Goal: Task Accomplishment & Management: Manage account settings

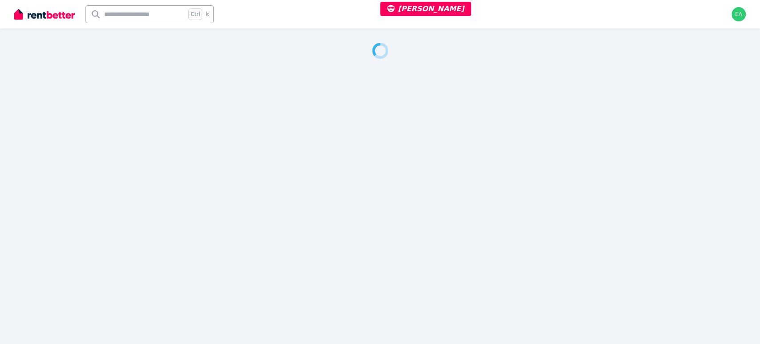
select select "***"
select select "**********"
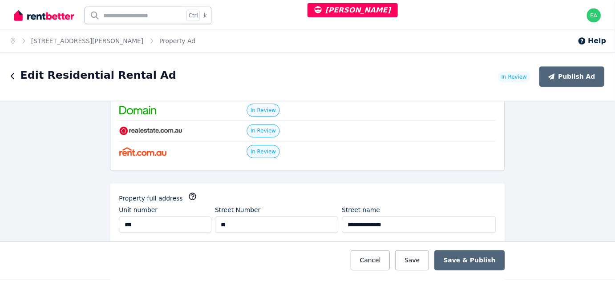
scroll to position [81, 0]
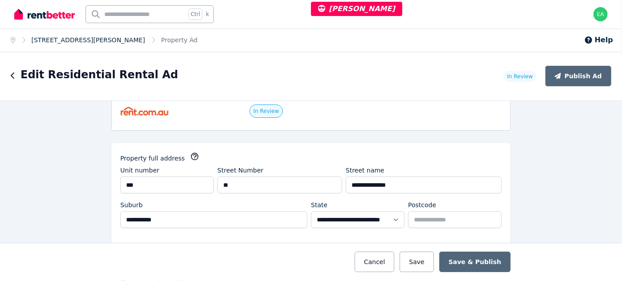
click at [85, 37] on link "707/25 Marshall Avenue, St Leonards" at bounding box center [89, 40] width 114 height 7
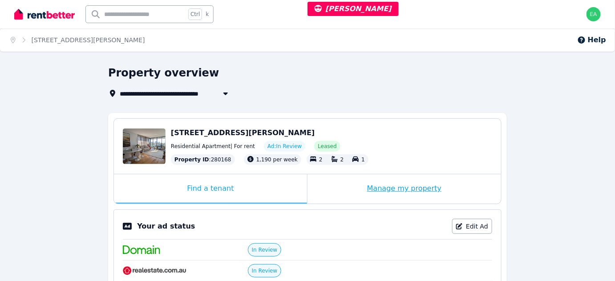
click at [329, 186] on div "Manage my property" at bounding box center [405, 189] width 194 height 29
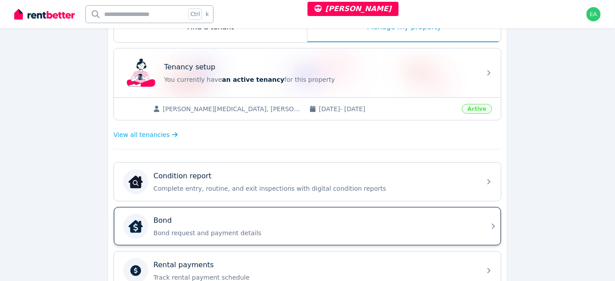
scroll to position [202, 0]
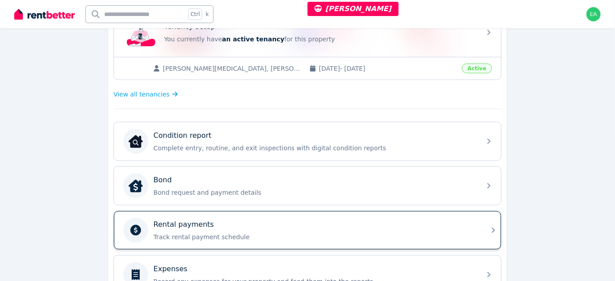
click at [384, 220] on div "Rental payments" at bounding box center [315, 225] width 322 height 11
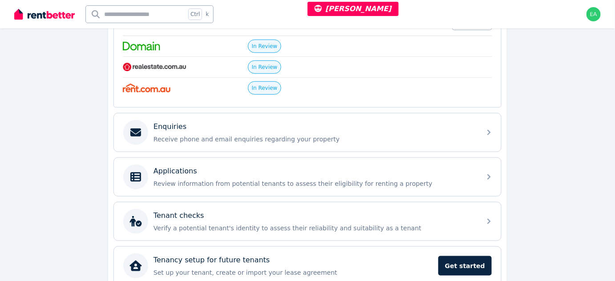
scroll to position [123, 0]
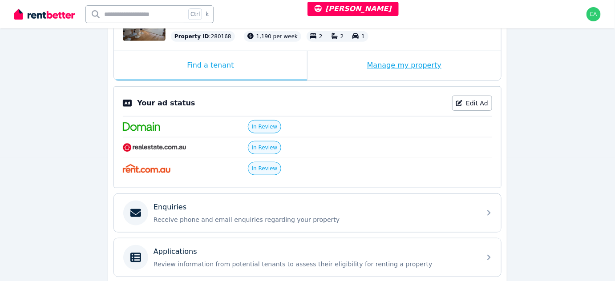
click at [328, 73] on div "Manage my property" at bounding box center [405, 65] width 194 height 29
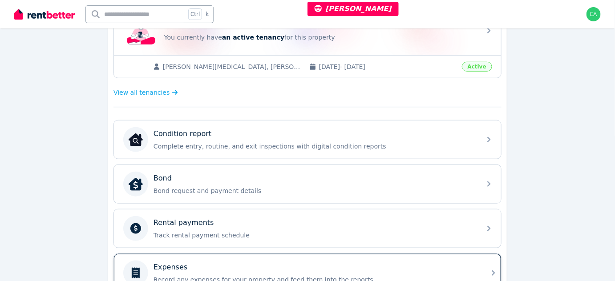
scroll to position [325, 0]
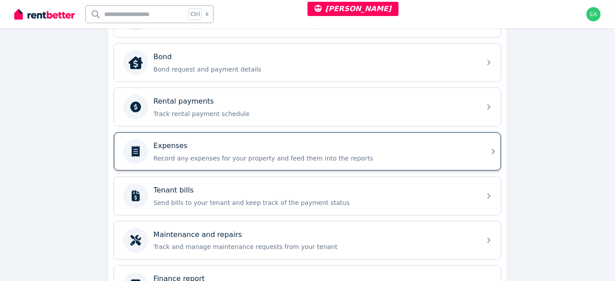
click at [412, 160] on div "Expenses Record any expenses for your property and feed them into the reports" at bounding box center [299, 151] width 353 height 25
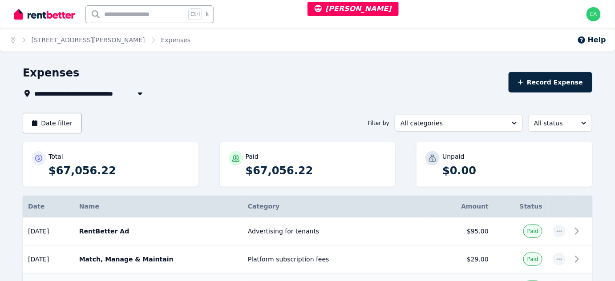
scroll to position [121, 0]
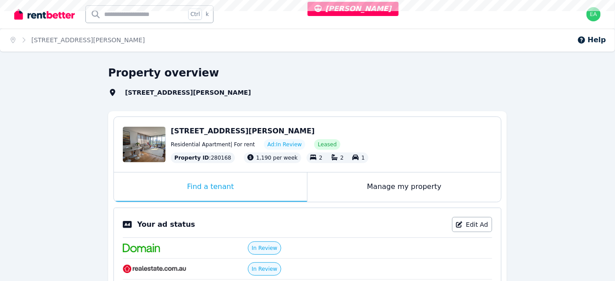
select select "***"
select select "**********"
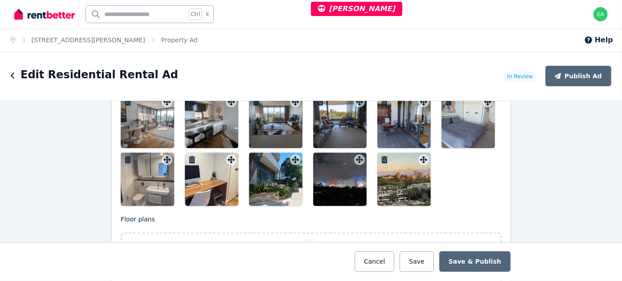
scroll to position [1133, 0]
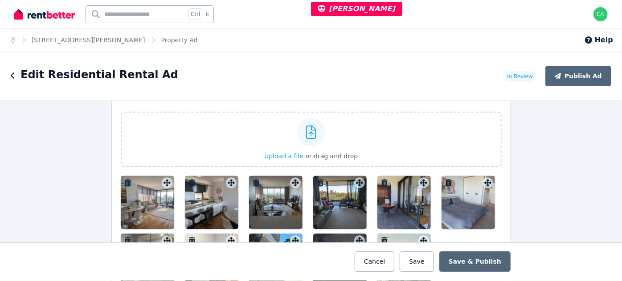
click at [163, 192] on div at bounding box center [147, 202] width 53 height 53
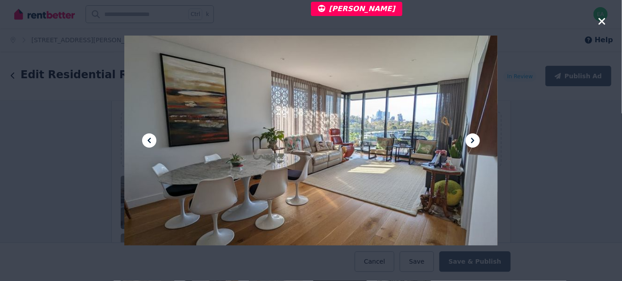
click at [471, 143] on icon at bounding box center [472, 140] width 11 height 11
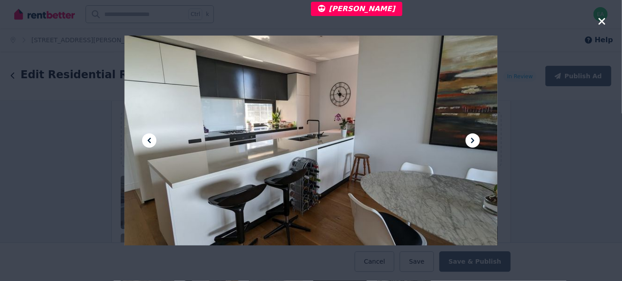
click at [471, 143] on icon at bounding box center [472, 140] width 11 height 11
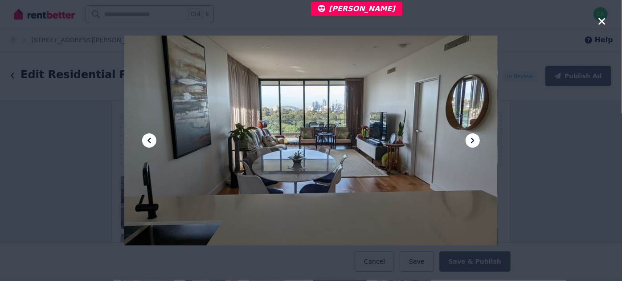
click at [471, 143] on icon at bounding box center [472, 140] width 11 height 11
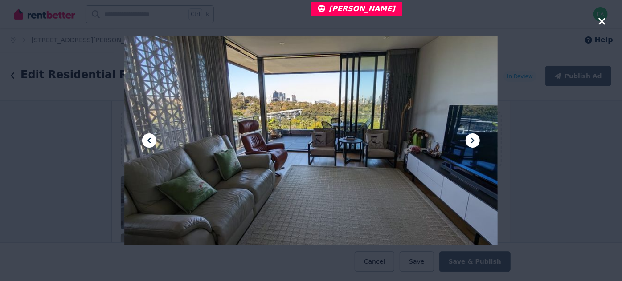
click at [471, 143] on icon at bounding box center [472, 140] width 11 height 11
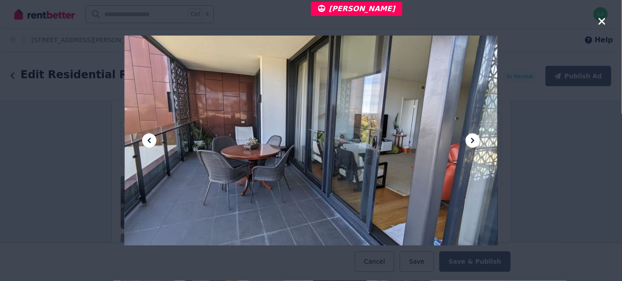
click at [471, 143] on icon at bounding box center [472, 140] width 11 height 11
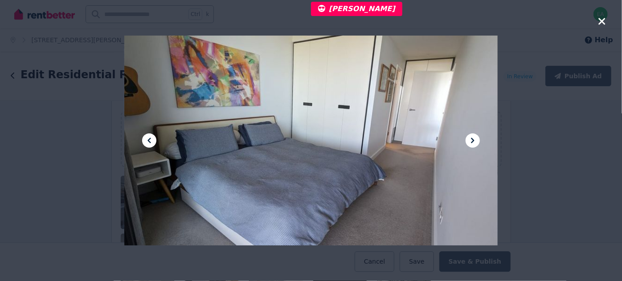
click at [471, 143] on icon at bounding box center [472, 140] width 11 height 11
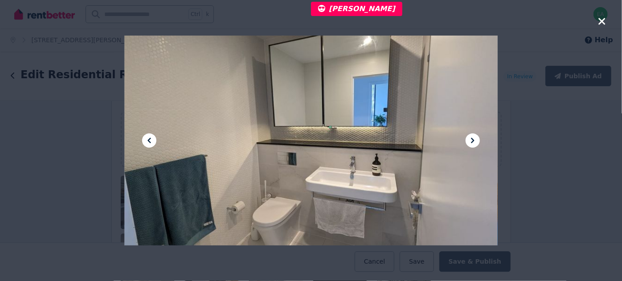
click at [471, 143] on icon at bounding box center [472, 140] width 11 height 11
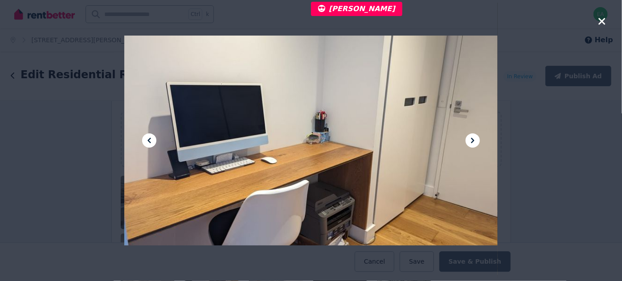
click at [471, 143] on icon at bounding box center [472, 140] width 11 height 11
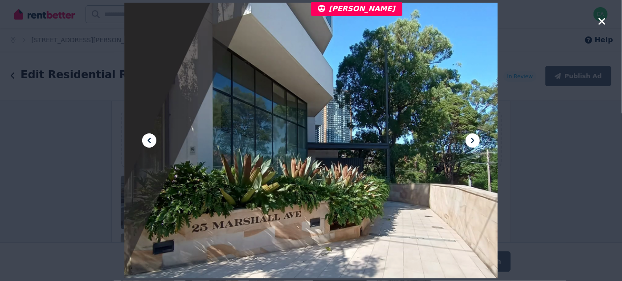
click at [471, 143] on icon at bounding box center [472, 140] width 11 height 11
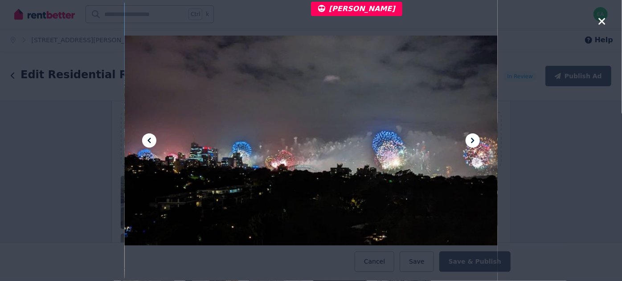
click at [471, 143] on icon at bounding box center [472, 140] width 11 height 11
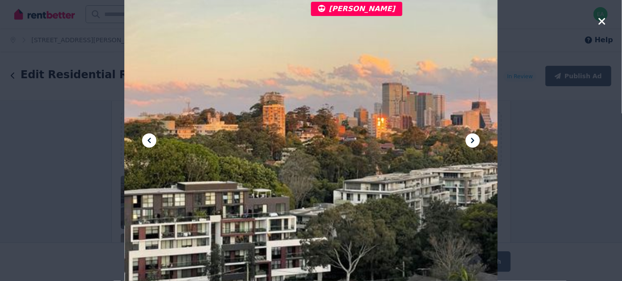
click at [471, 143] on icon at bounding box center [472, 140] width 11 height 11
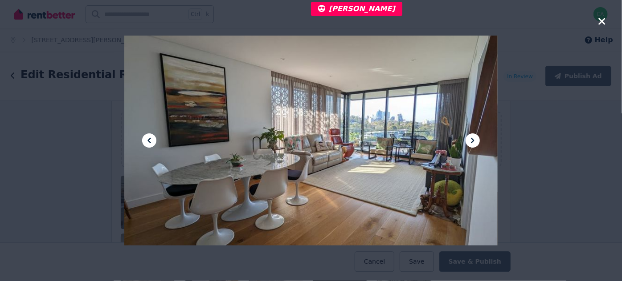
click at [471, 143] on icon at bounding box center [472, 140] width 11 height 11
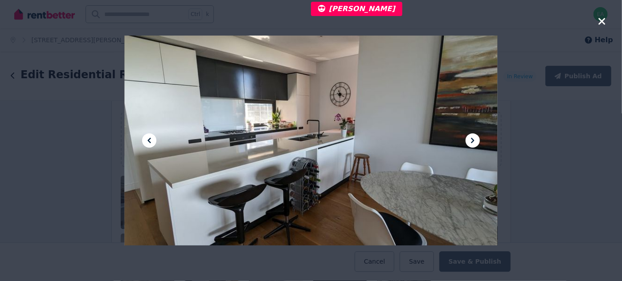
click at [471, 143] on icon at bounding box center [472, 140] width 11 height 11
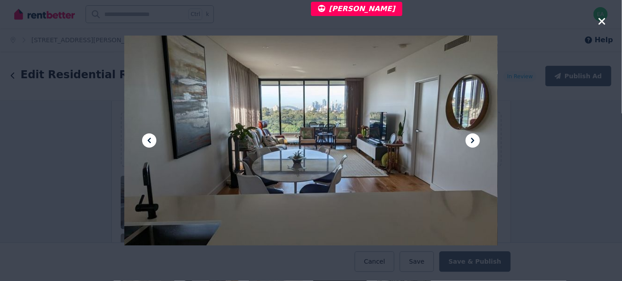
click at [471, 143] on icon at bounding box center [472, 140] width 11 height 11
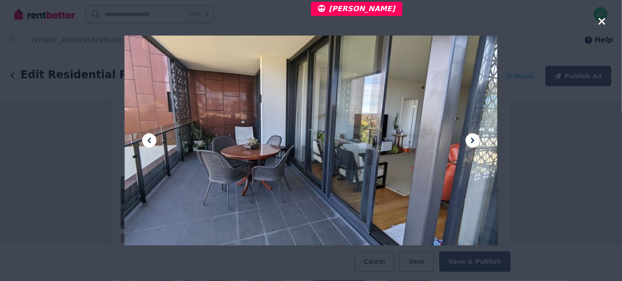
click at [471, 143] on icon at bounding box center [472, 140] width 11 height 11
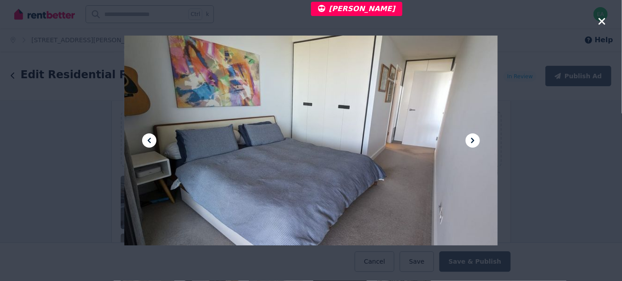
click at [471, 143] on icon at bounding box center [472, 140] width 11 height 11
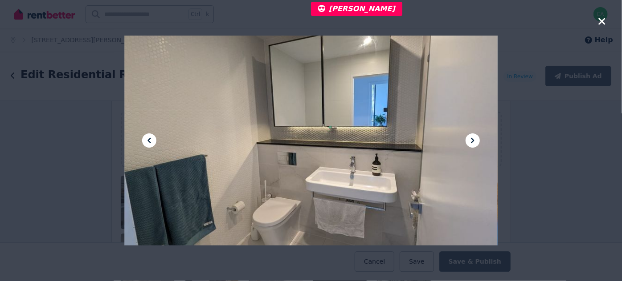
click at [471, 143] on icon at bounding box center [472, 140] width 11 height 11
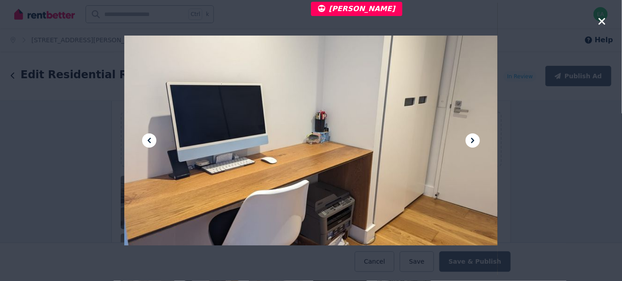
click at [471, 143] on icon at bounding box center [472, 140] width 11 height 11
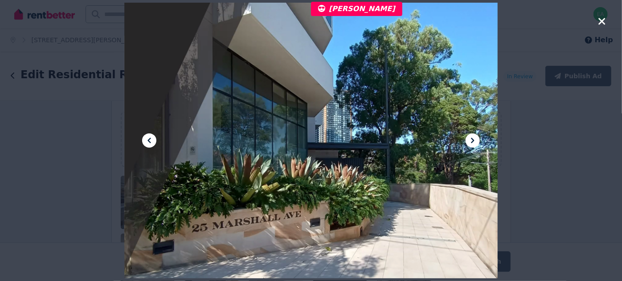
click at [471, 143] on icon at bounding box center [472, 140] width 11 height 11
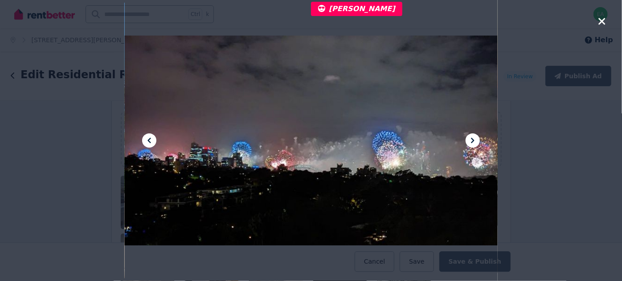
click at [471, 143] on icon at bounding box center [472, 140] width 11 height 11
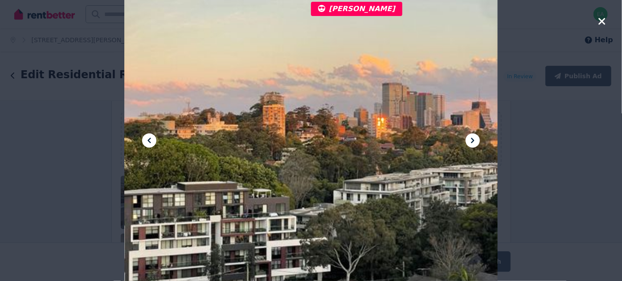
click at [471, 143] on icon at bounding box center [472, 140] width 11 height 11
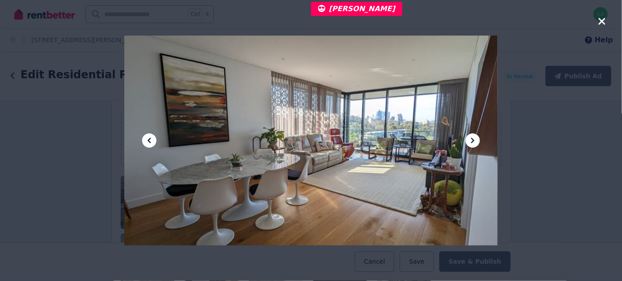
click at [471, 143] on icon at bounding box center [472, 140] width 11 height 11
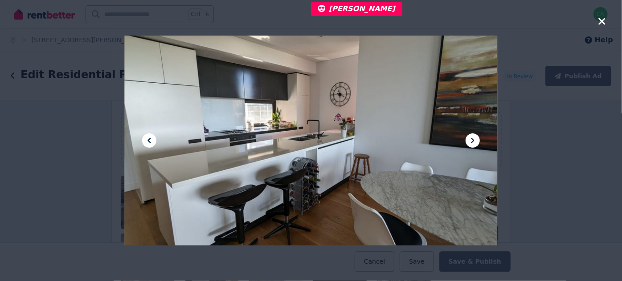
click at [471, 143] on icon at bounding box center [472, 140] width 11 height 11
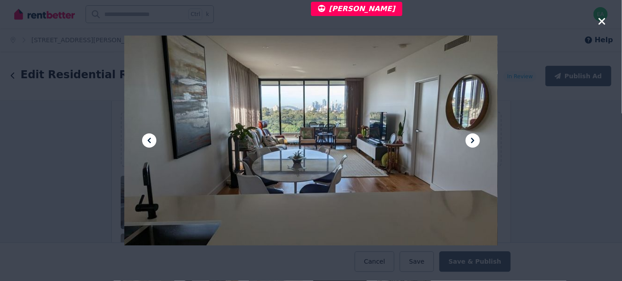
click at [604, 22] on icon "button" at bounding box center [602, 21] width 8 height 11
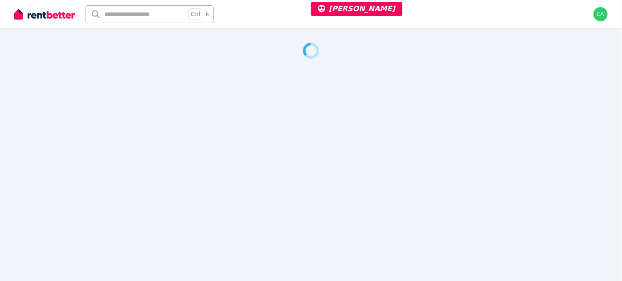
select select "***"
select select "**********"
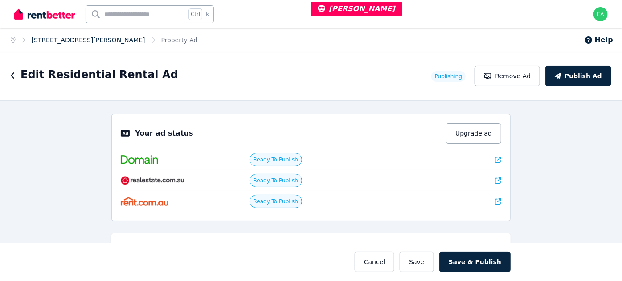
click at [88, 41] on link "4 Bonner St, Camberwell" at bounding box center [89, 40] width 114 height 7
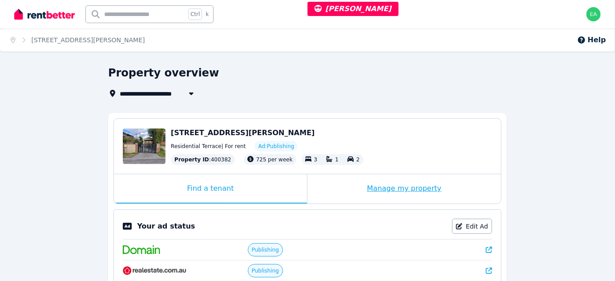
click at [342, 194] on div "Manage my property" at bounding box center [405, 189] width 194 height 29
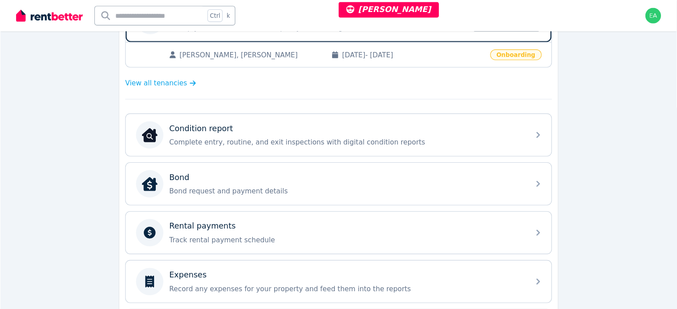
scroll to position [211, 0]
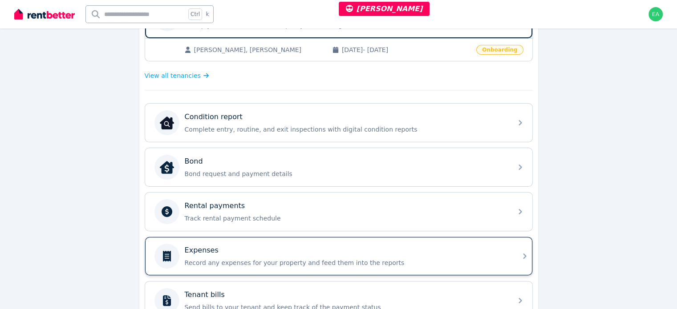
click at [440, 246] on div "Expenses" at bounding box center [346, 250] width 322 height 11
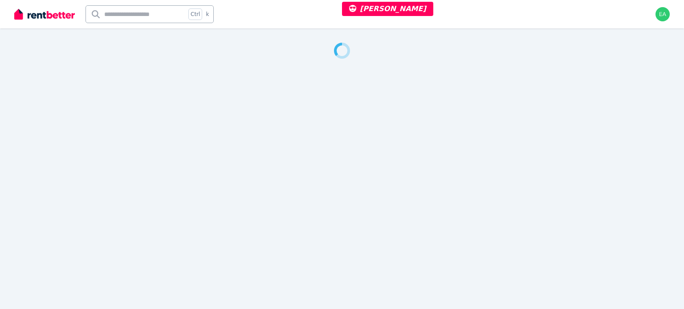
select select "***"
select select "**********"
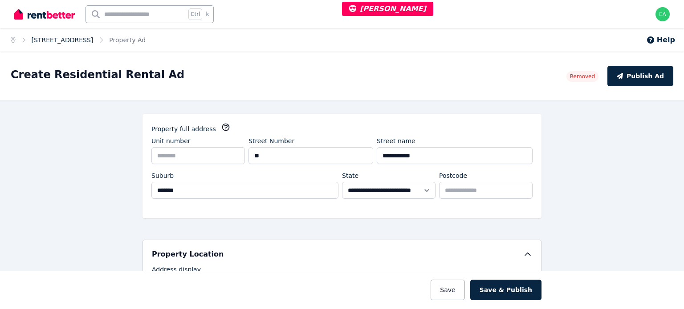
click at [78, 41] on link "[STREET_ADDRESS]" at bounding box center [63, 40] width 62 height 7
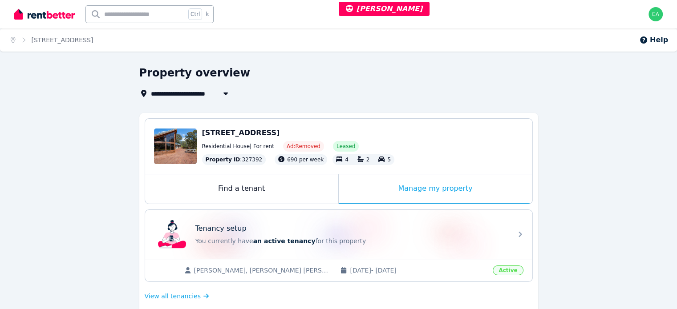
click at [361, 188] on div "Manage my property" at bounding box center [436, 189] width 194 height 29
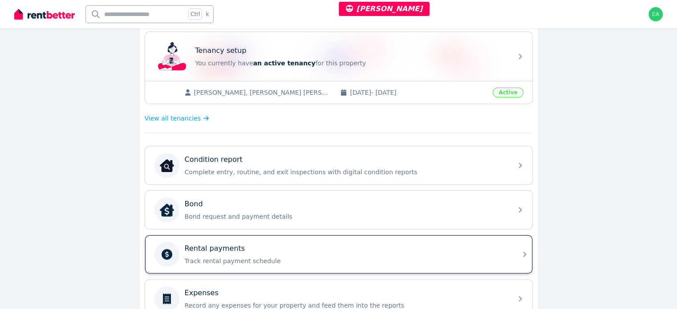
scroll to position [223, 0]
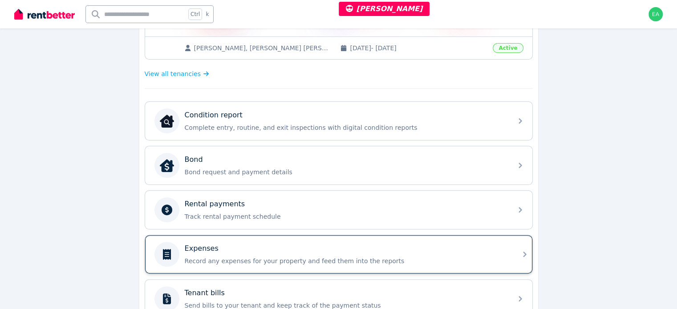
click at [394, 248] on div "Expenses" at bounding box center [346, 249] width 322 height 11
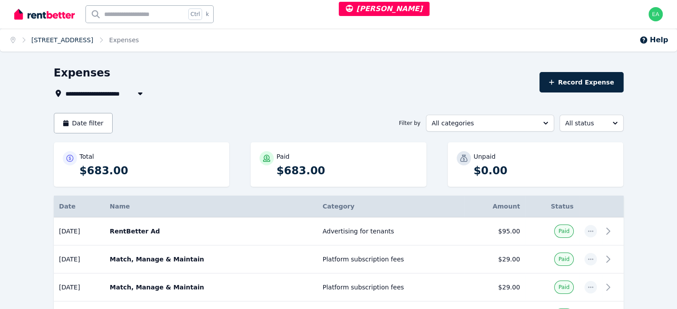
click at [62, 39] on link "28 Petterd Road, Margate" at bounding box center [63, 40] width 62 height 7
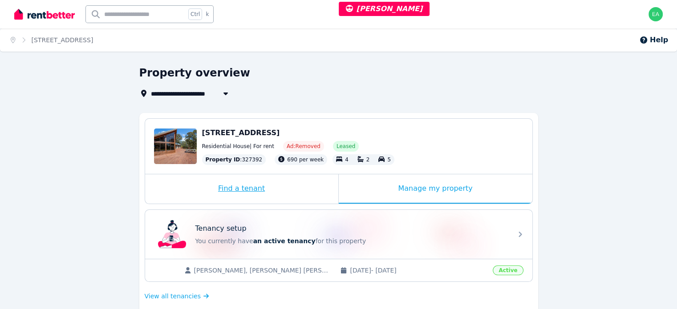
click at [289, 193] on div "Find a tenant" at bounding box center [241, 189] width 193 height 29
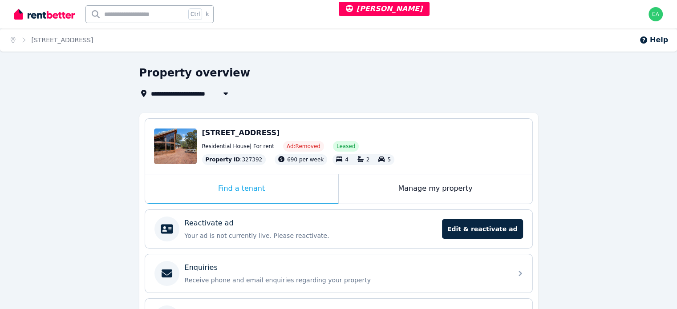
scroll to position [45, 0]
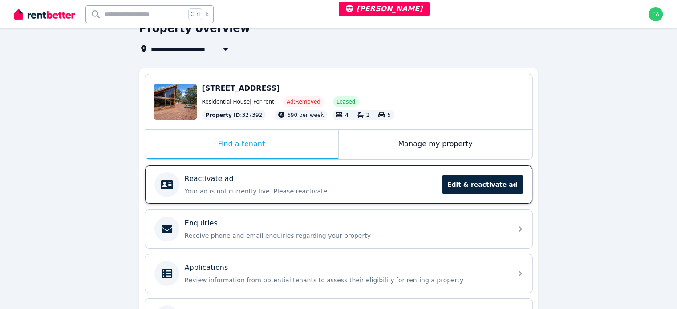
click at [381, 179] on div "Reactivate ad" at bounding box center [311, 179] width 252 height 11
select select "***"
select select "**********"
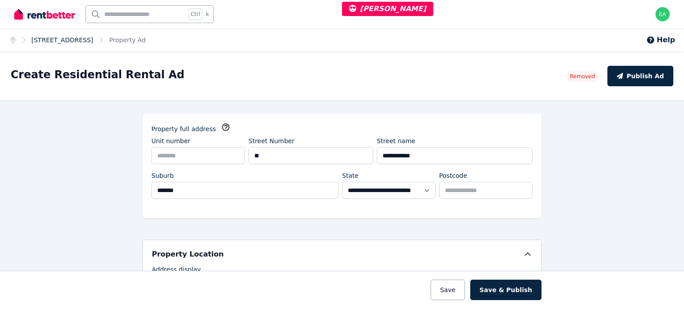
click at [77, 41] on link "28 Petterd Road, Margate" at bounding box center [63, 40] width 62 height 7
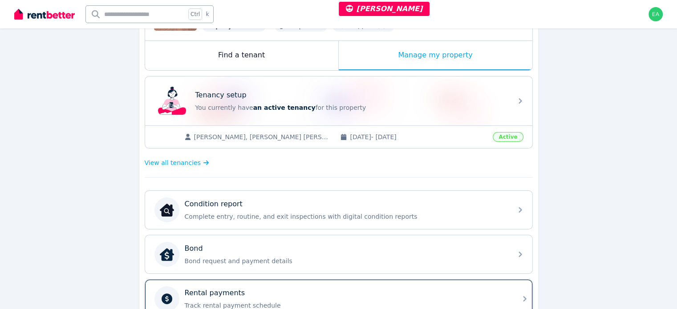
scroll to position [223, 0]
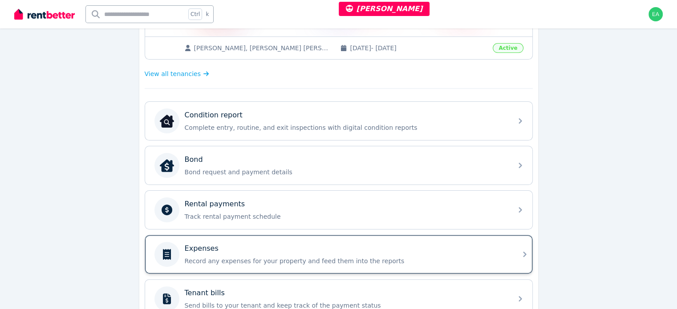
click at [430, 253] on div "Expenses Record any expenses for your property and feed them into the reports" at bounding box center [346, 255] width 322 height 22
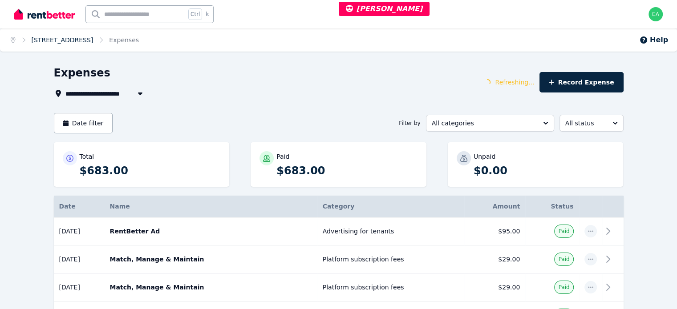
click at [77, 43] on link "28 Petterd Road, Margate" at bounding box center [63, 40] width 62 height 7
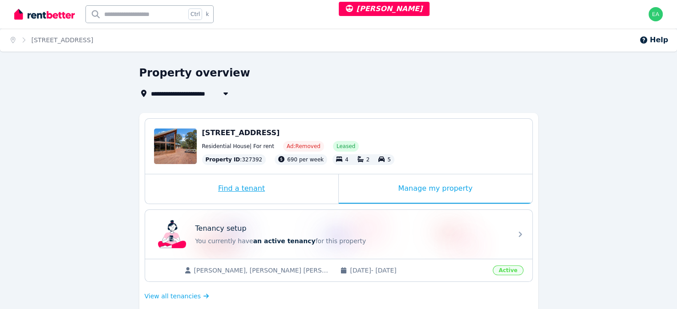
click at [296, 192] on div "Find a tenant" at bounding box center [241, 189] width 193 height 29
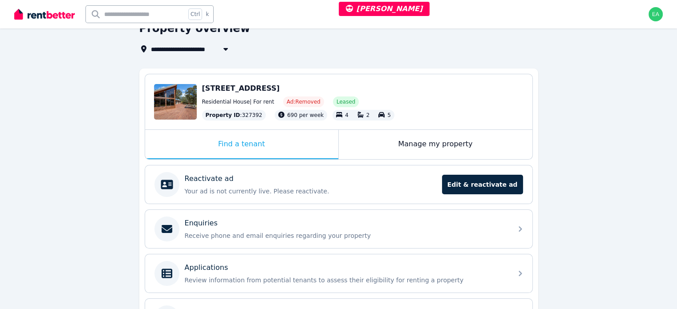
scroll to position [89, 0]
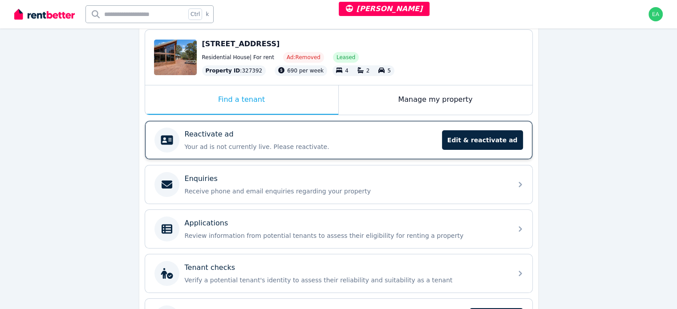
click at [396, 147] on p "Your ad is not currently live. Please reactivate." at bounding box center [311, 146] width 252 height 9
select select "***"
select select "**********"
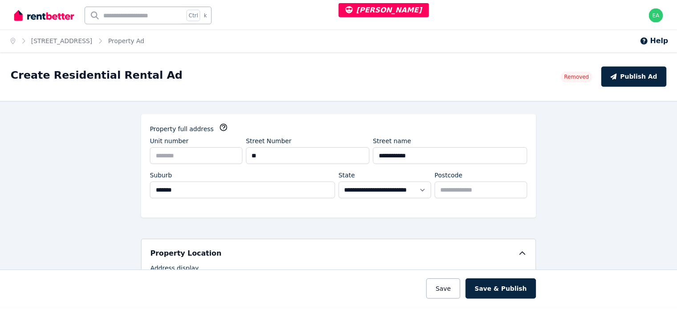
scroll to position [134, 0]
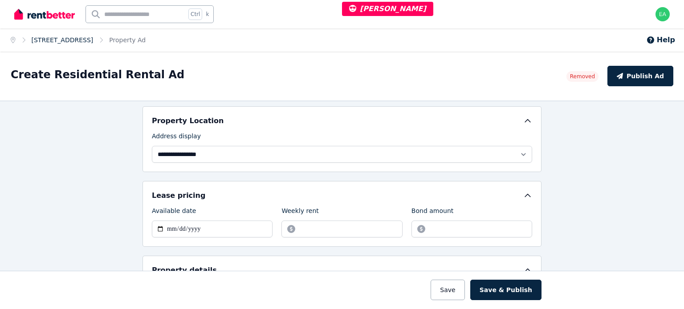
click at [89, 40] on link "28 Petterd Road, Margate" at bounding box center [63, 40] width 62 height 7
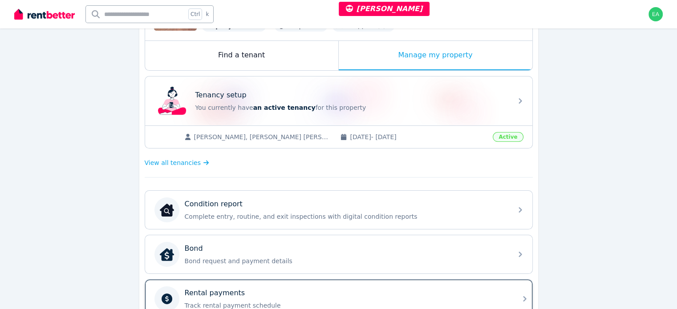
scroll to position [223, 0]
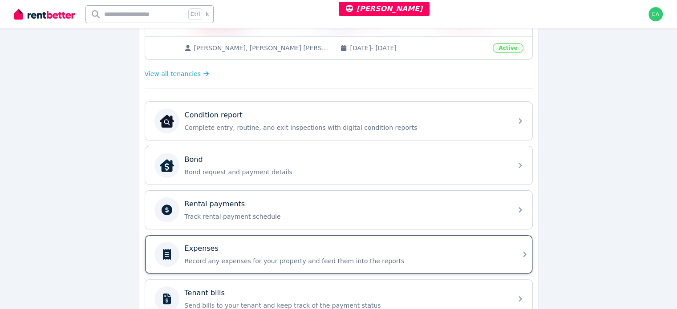
click at [400, 249] on div "Expenses" at bounding box center [346, 249] width 322 height 11
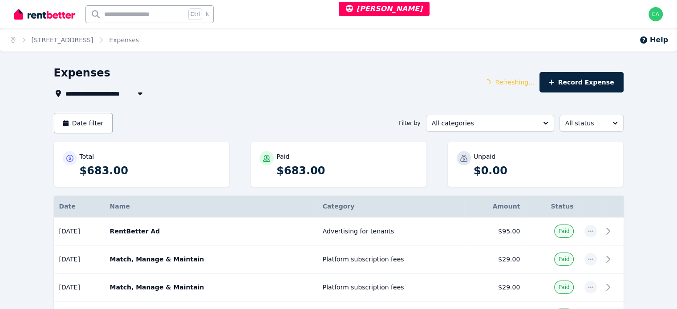
scroll to position [45, 0]
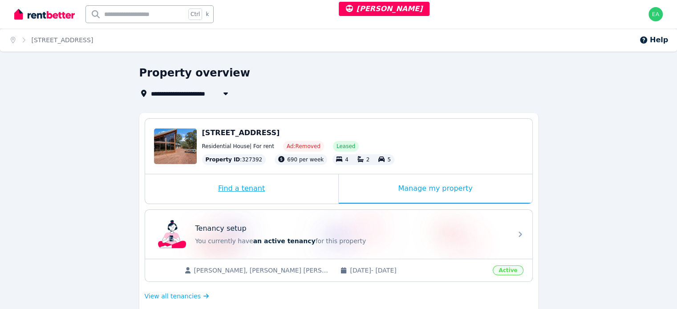
click at [300, 194] on div "Find a tenant" at bounding box center [241, 189] width 193 height 29
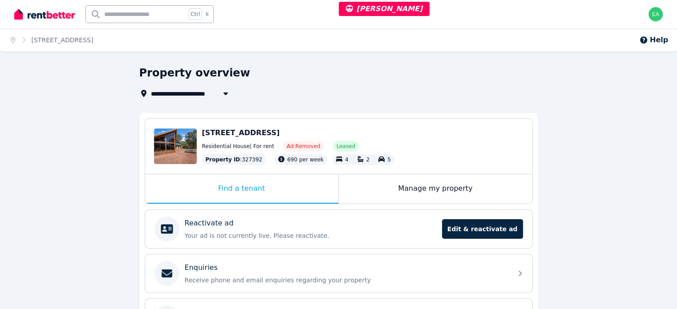
scroll to position [89, 0]
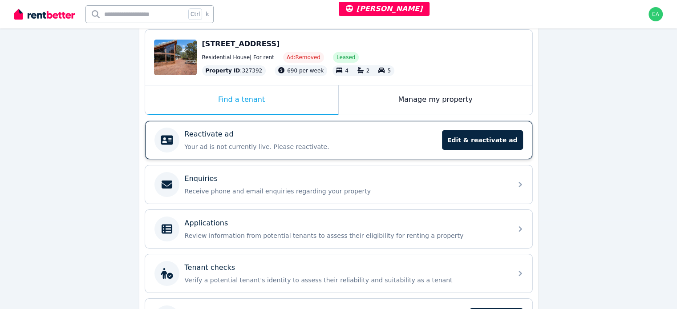
click at [413, 143] on p "Your ad is not currently live. Please reactivate." at bounding box center [311, 146] width 252 height 9
select select "***"
select select "**********"
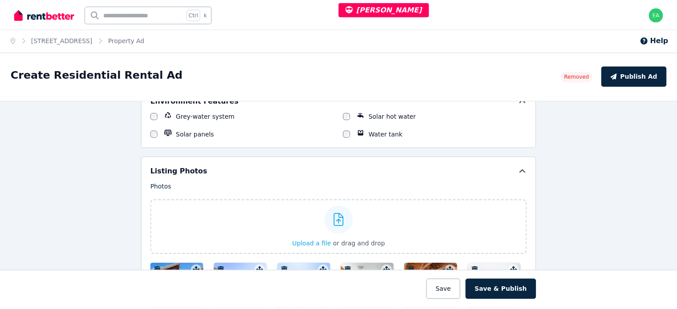
scroll to position [757, 0]
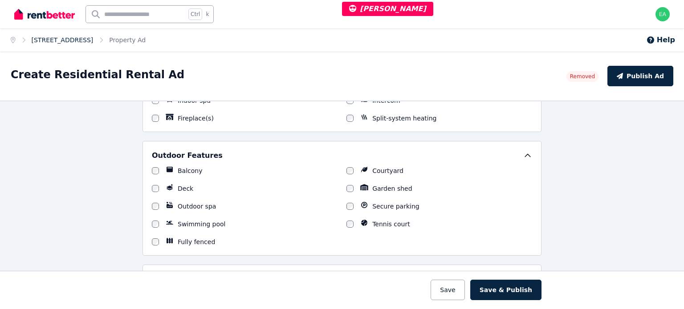
click at [84, 39] on link "28 Petterd Road, Margate" at bounding box center [63, 40] width 62 height 7
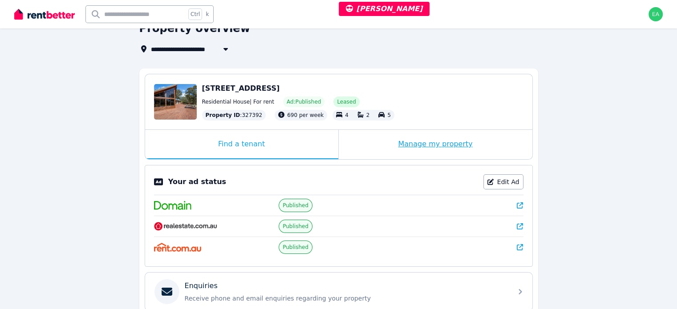
scroll to position [134, 0]
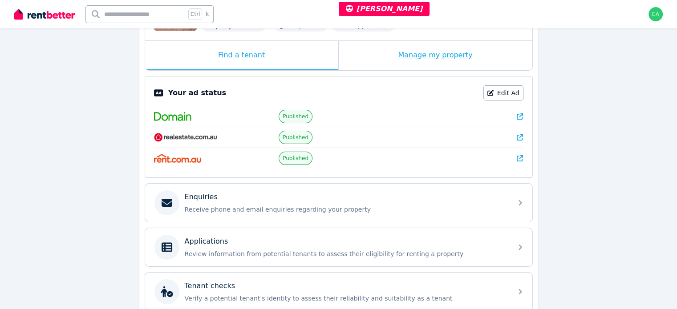
click at [370, 60] on div "Manage my property" at bounding box center [436, 55] width 194 height 29
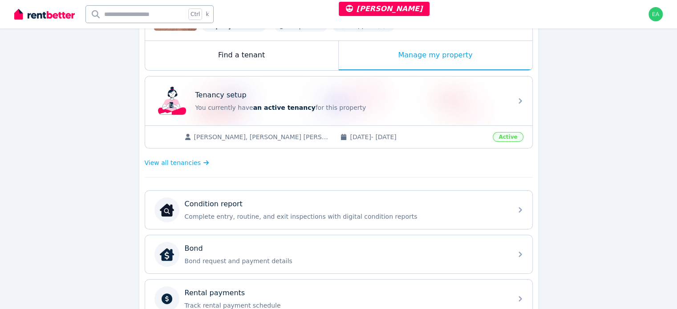
scroll to position [45, 0]
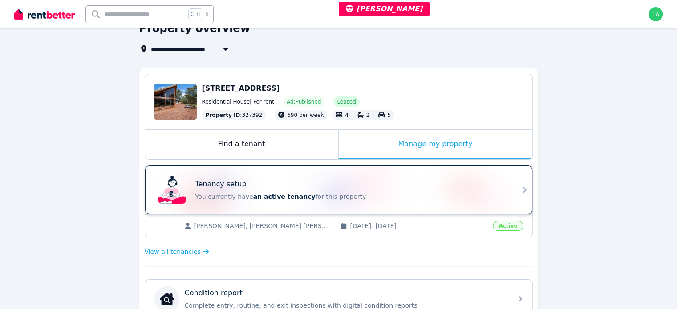
click at [408, 183] on div "Tenancy setup" at bounding box center [351, 184] width 312 height 11
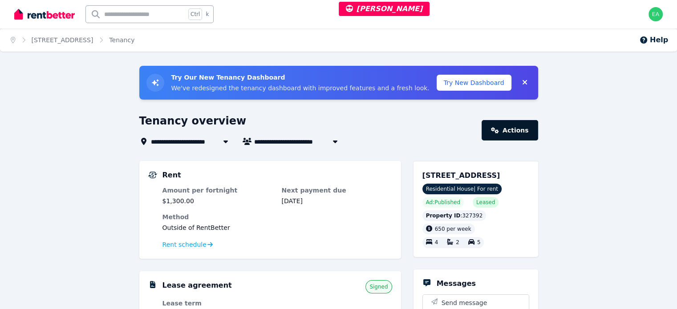
click at [501, 135] on link "Actions" at bounding box center [510, 130] width 56 height 20
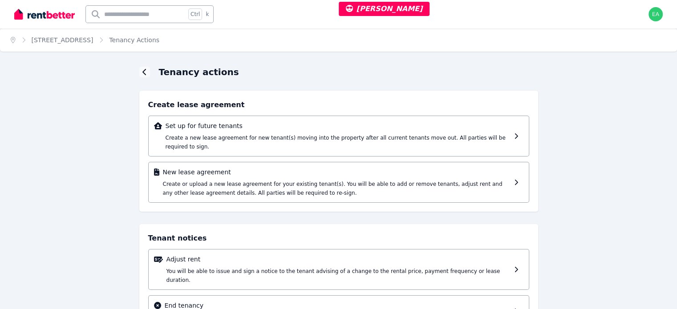
scroll to position [45, 0]
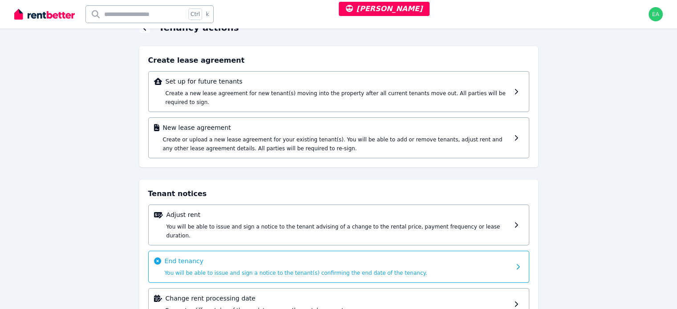
click at [438, 257] on p "End tenancy" at bounding box center [338, 261] width 346 height 9
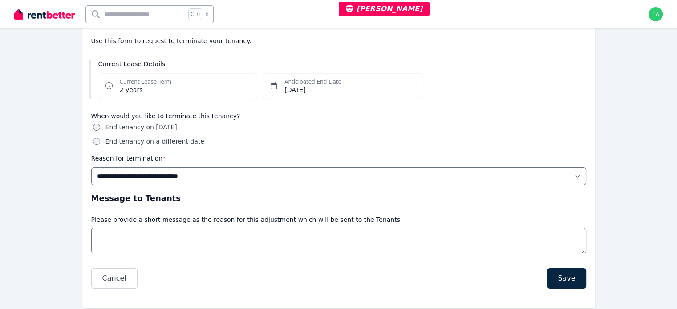
scroll to position [112, 0]
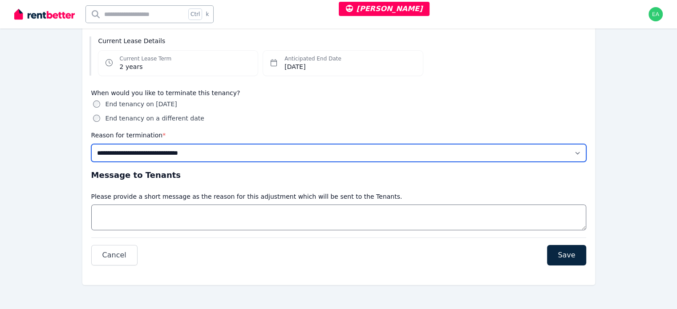
click at [584, 154] on select "**********" at bounding box center [338, 153] width 495 height 18
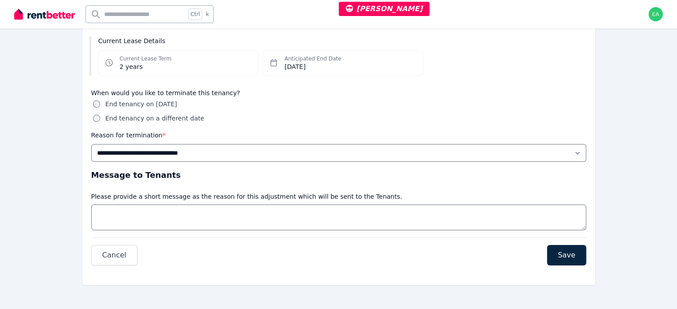
click at [635, 128] on div "**********" at bounding box center [338, 132] width 677 height 357
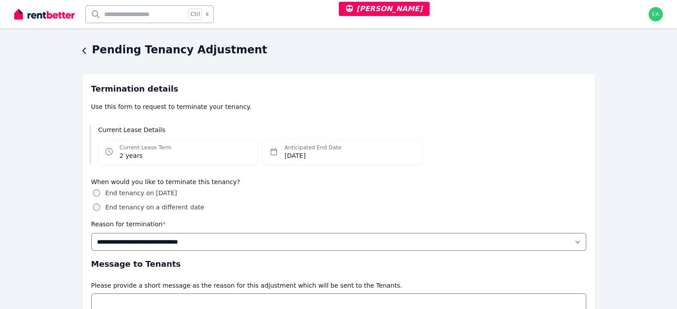
scroll to position [68, 0]
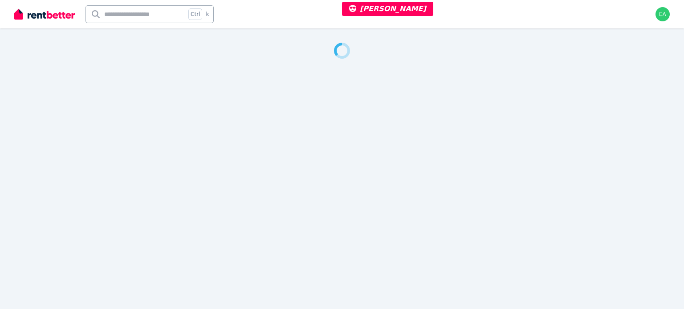
select select "***"
select select "**********"
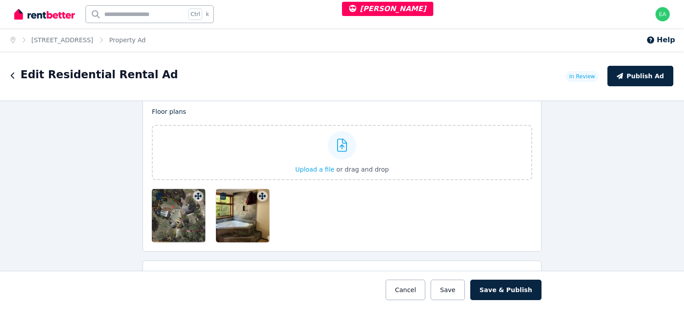
scroll to position [1158, 0]
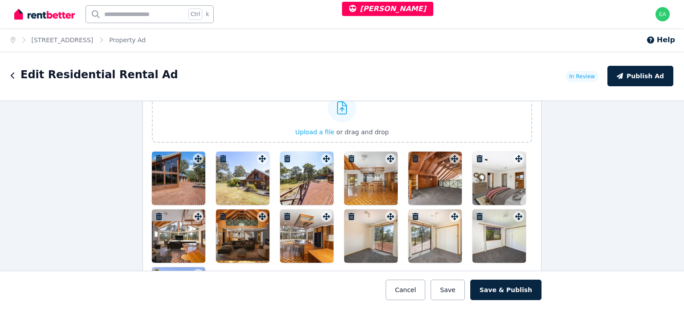
click at [174, 172] on div at bounding box center [178, 178] width 53 height 53
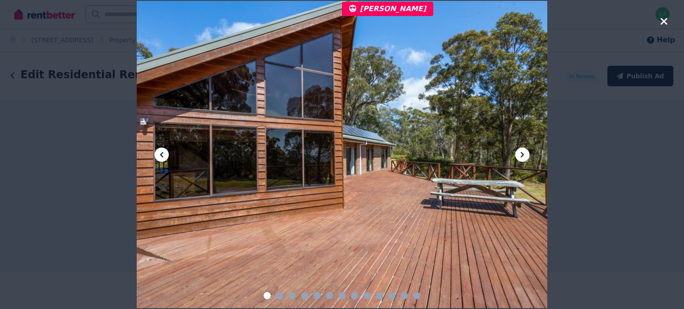
click at [518, 156] on icon at bounding box center [522, 155] width 11 height 11
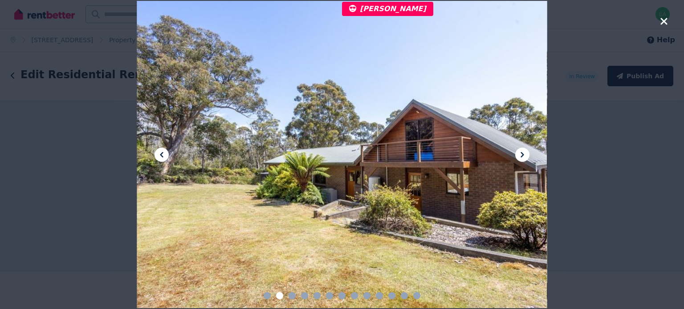
click at [518, 156] on icon at bounding box center [522, 155] width 11 height 11
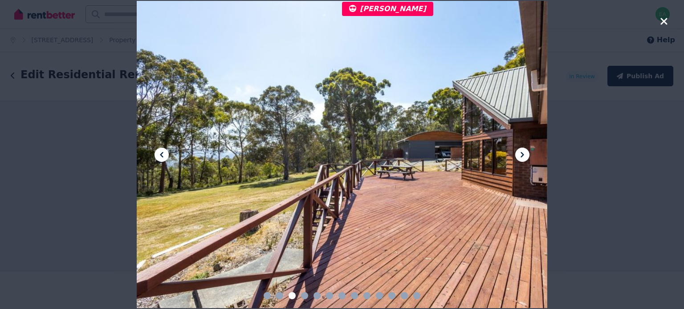
click at [518, 156] on icon at bounding box center [522, 155] width 11 height 11
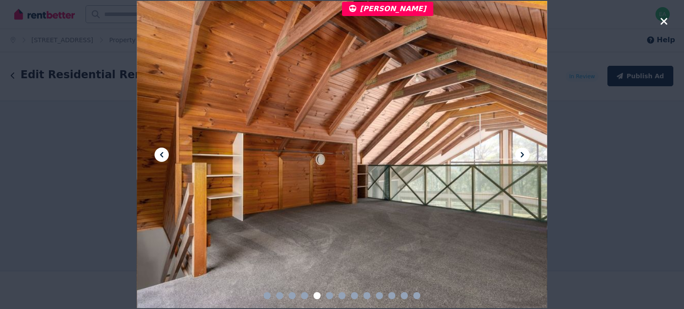
click at [518, 156] on icon at bounding box center [522, 155] width 11 height 11
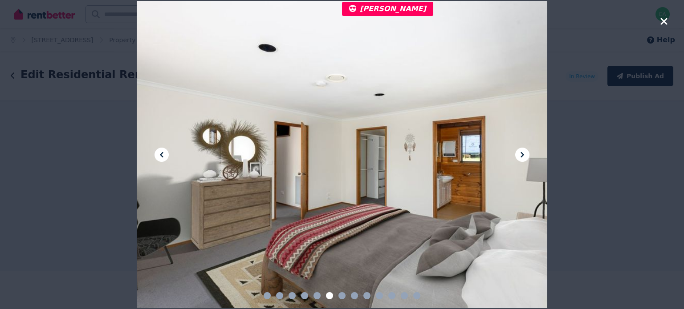
click at [518, 156] on icon at bounding box center [522, 155] width 11 height 11
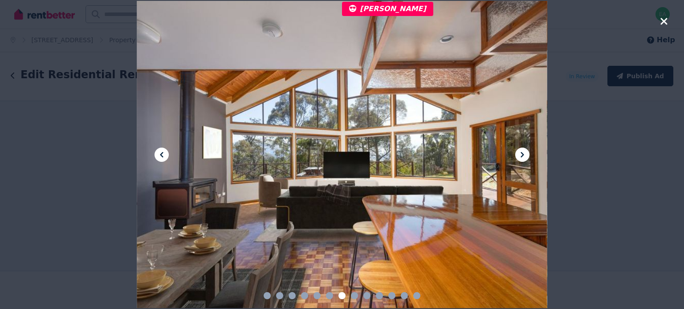
click at [518, 156] on icon at bounding box center [522, 155] width 11 height 11
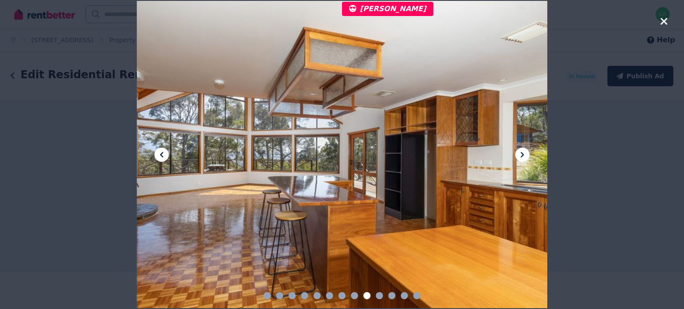
click at [518, 156] on icon at bounding box center [522, 155] width 11 height 11
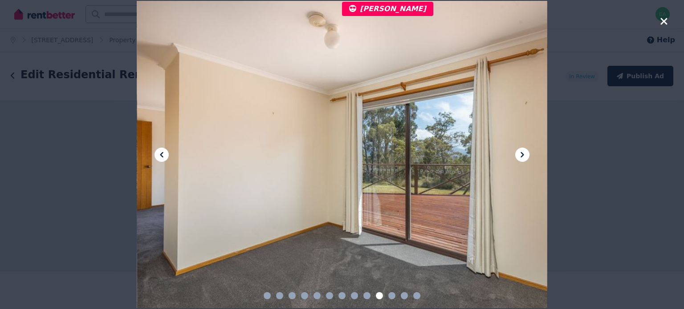
click at [518, 156] on icon at bounding box center [522, 155] width 11 height 11
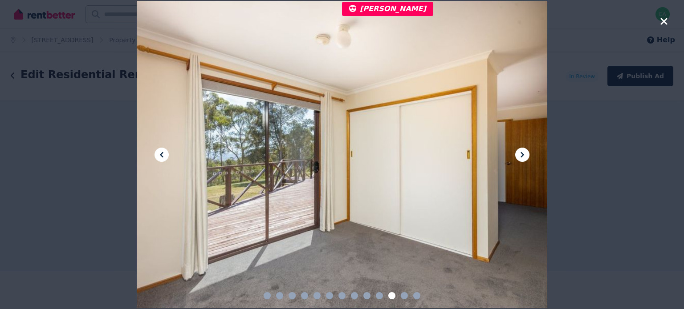
click at [518, 156] on icon at bounding box center [522, 155] width 11 height 11
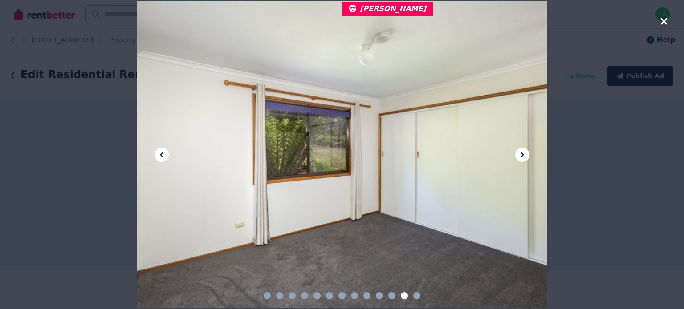
click at [518, 156] on icon at bounding box center [522, 155] width 11 height 11
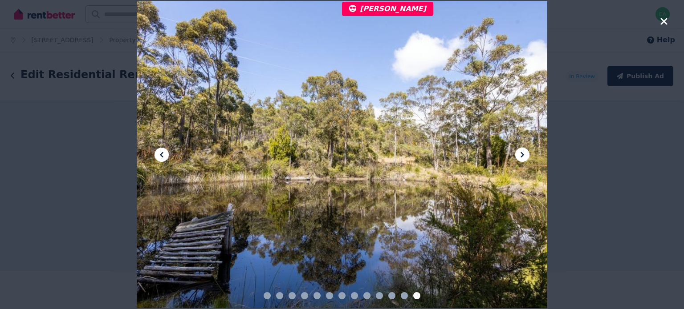
click at [665, 21] on icon "button" at bounding box center [664, 21] width 8 height 11
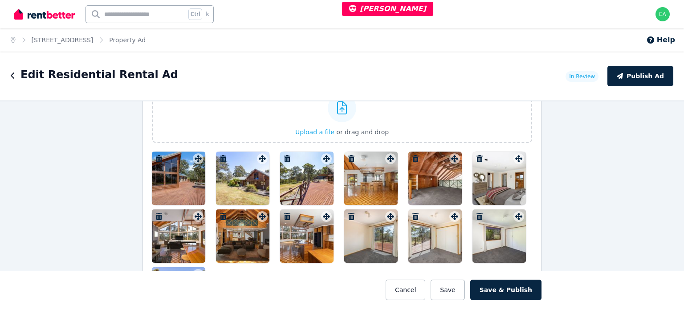
scroll to position [1380, 0]
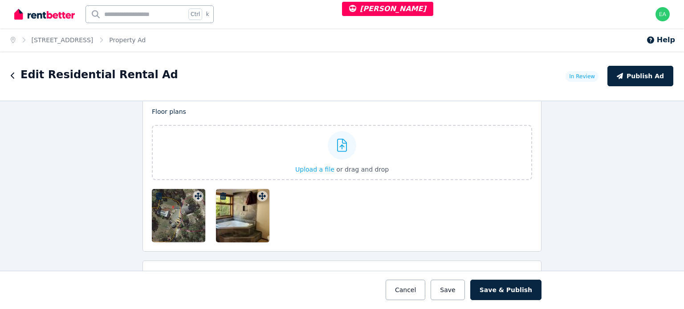
click at [179, 209] on div at bounding box center [178, 215] width 53 height 53
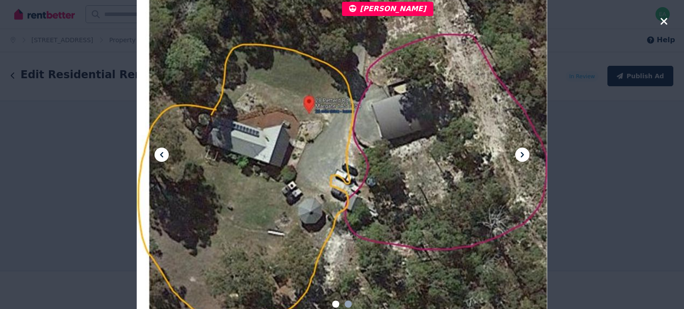
click at [524, 156] on icon at bounding box center [522, 155] width 11 height 11
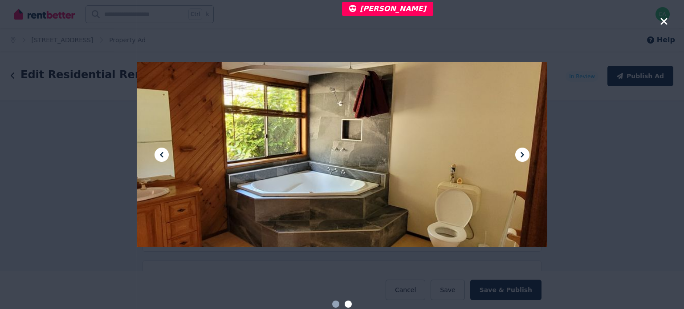
click at [524, 156] on icon at bounding box center [522, 155] width 11 height 11
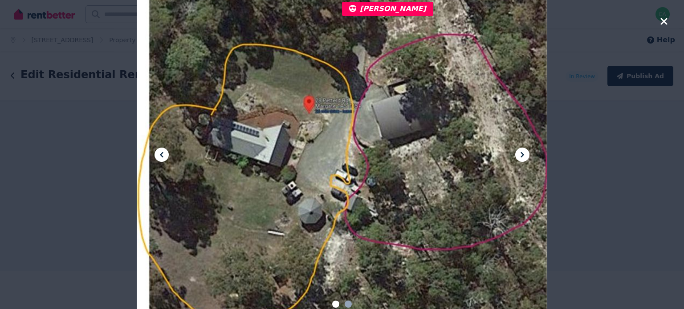
click at [663, 26] on icon "button" at bounding box center [664, 21] width 8 height 11
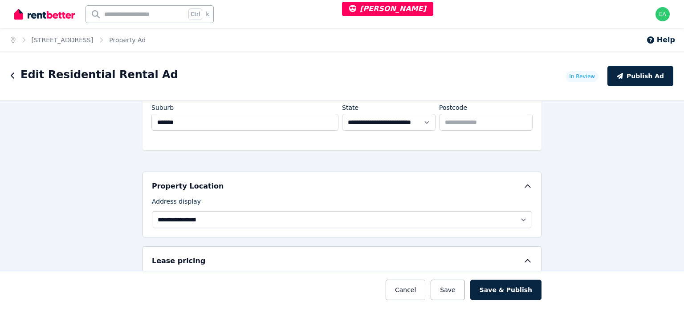
scroll to position [0, 0]
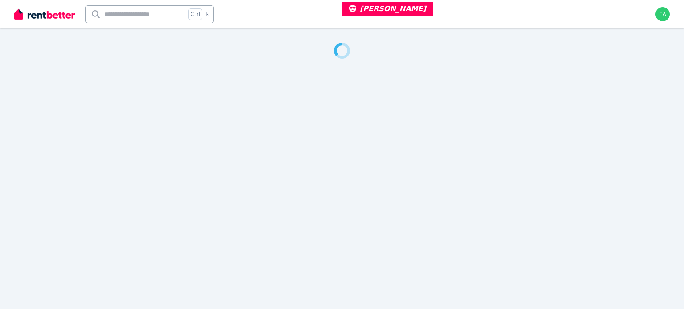
select select "***"
select select "**********"
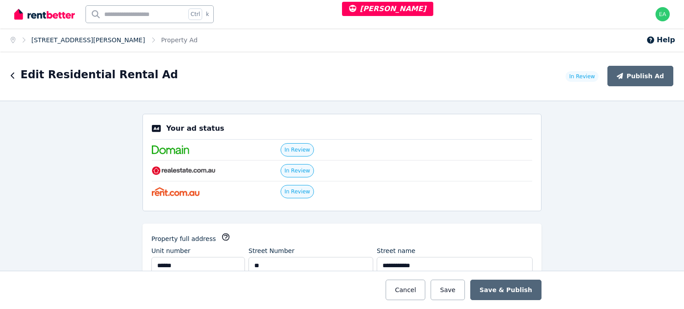
click at [94, 43] on link "[STREET_ADDRESS][PERSON_NAME]" at bounding box center [89, 40] width 114 height 7
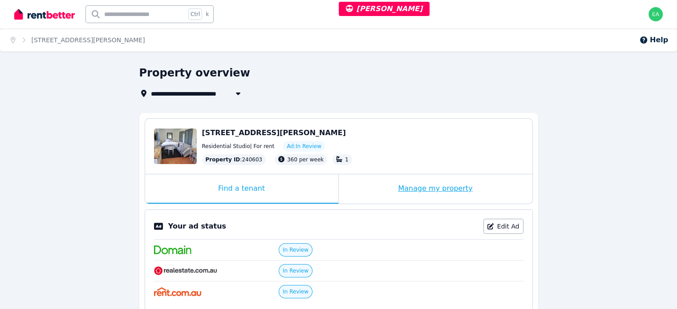
click at [361, 197] on div "Manage my property" at bounding box center [436, 189] width 194 height 29
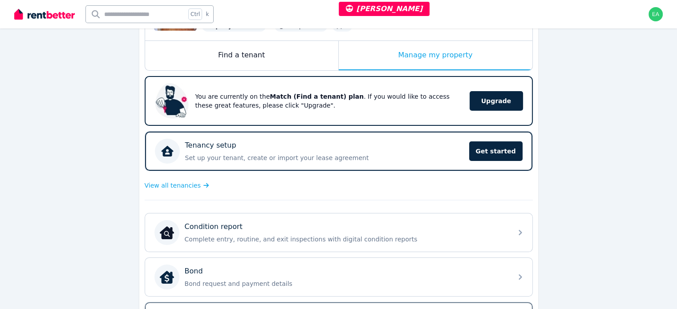
scroll to position [223, 0]
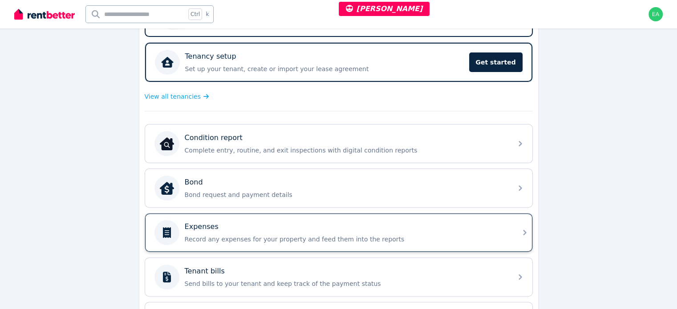
click at [433, 230] on div "Expenses Record any expenses for your property and feed them into the reports" at bounding box center [346, 233] width 322 height 22
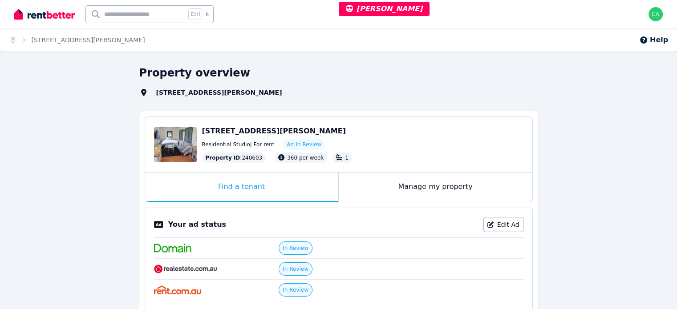
select select "***"
select select "**********"
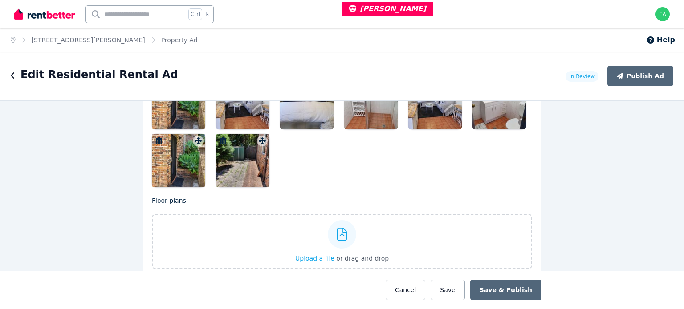
scroll to position [1158, 0]
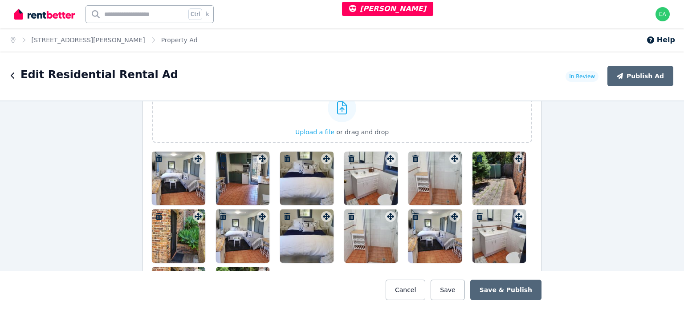
click at [175, 183] on div at bounding box center [178, 178] width 53 height 53
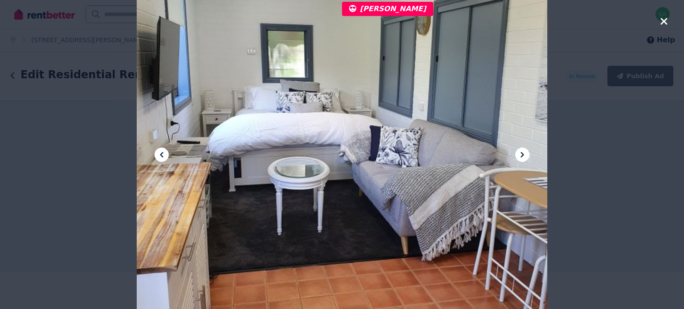
click at [521, 153] on icon at bounding box center [522, 155] width 11 height 11
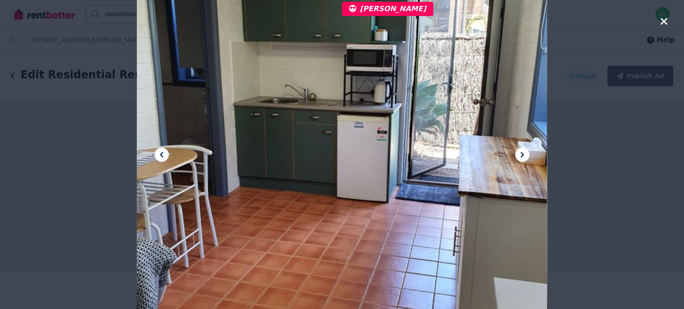
click at [521, 153] on icon at bounding box center [522, 155] width 11 height 11
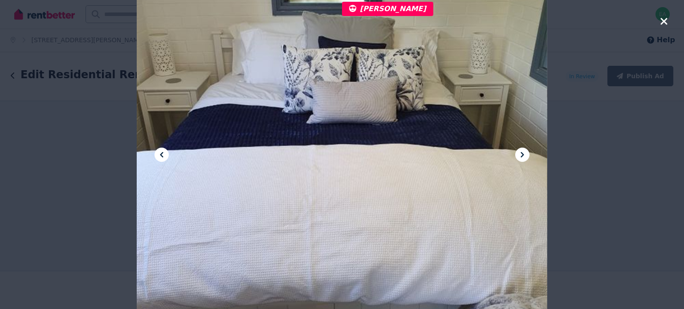
click at [521, 153] on icon at bounding box center [522, 155] width 11 height 11
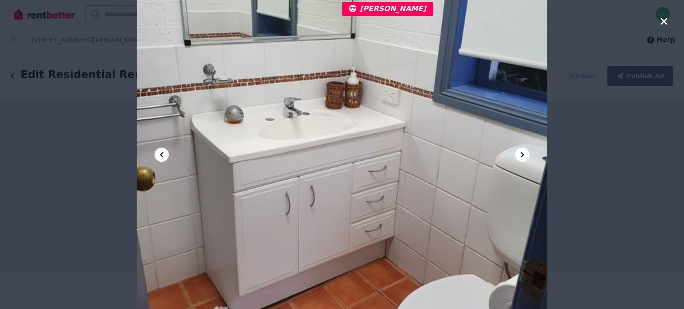
click at [521, 153] on icon at bounding box center [522, 155] width 11 height 11
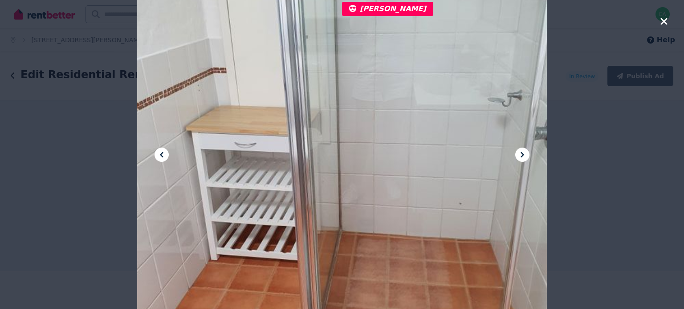
click at [521, 153] on icon at bounding box center [522, 155] width 11 height 11
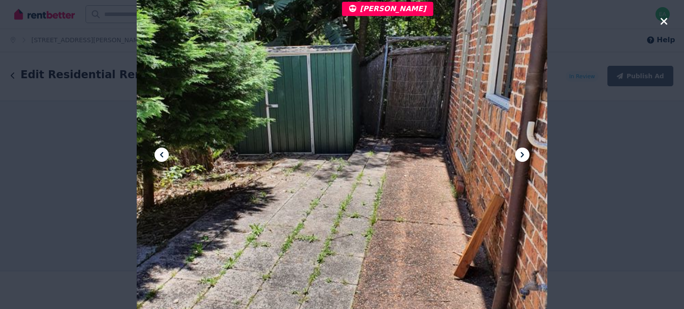
click at [521, 153] on icon at bounding box center [522, 155] width 11 height 11
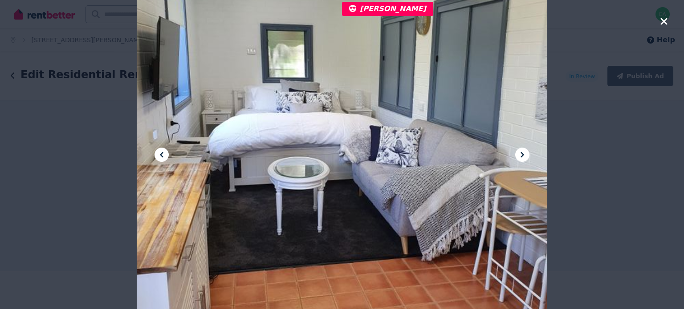
click at [521, 153] on icon at bounding box center [522, 155] width 11 height 11
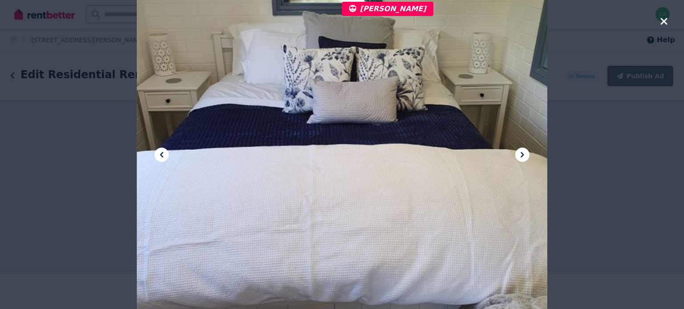
click at [521, 153] on icon at bounding box center [522, 155] width 11 height 11
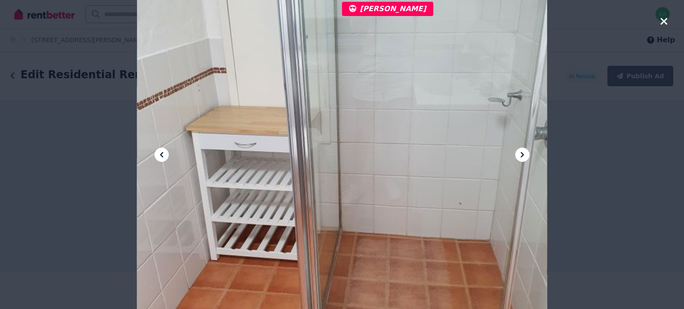
click at [521, 153] on icon at bounding box center [522, 155] width 11 height 11
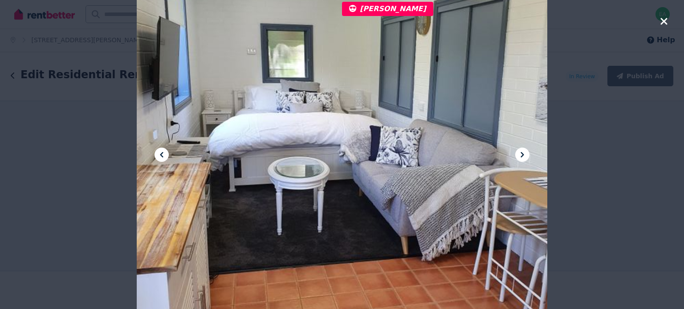
click at [521, 153] on icon at bounding box center [522, 155] width 11 height 11
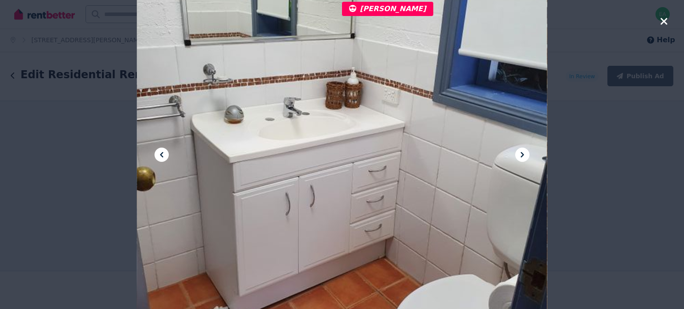
click at [521, 153] on icon at bounding box center [522, 155] width 11 height 11
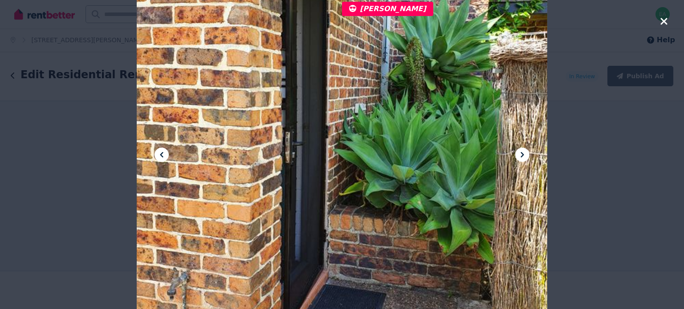
click at [521, 153] on icon at bounding box center [522, 155] width 11 height 11
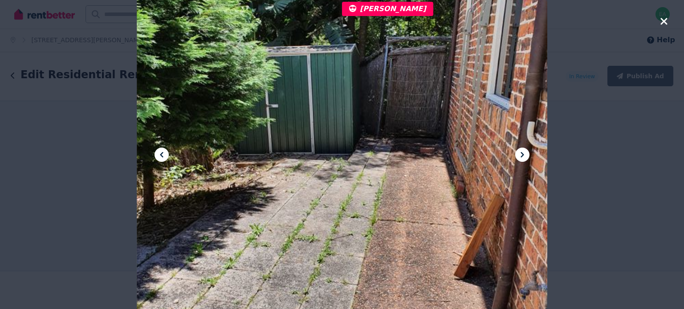
click at [521, 153] on icon at bounding box center [522, 155] width 11 height 11
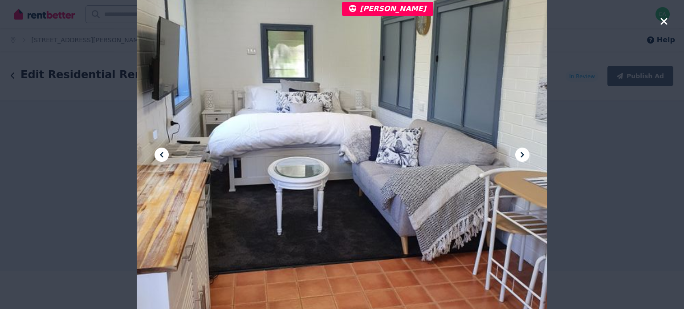
click at [521, 153] on icon at bounding box center [522, 155] width 11 height 11
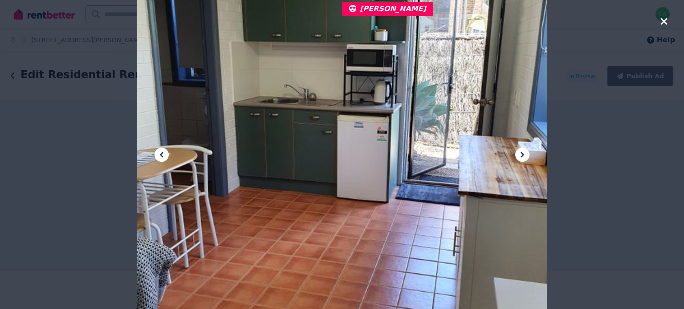
click at [521, 153] on icon at bounding box center [522, 155] width 11 height 11
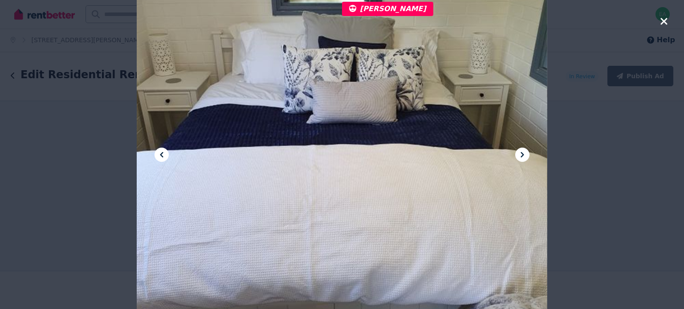
click at [521, 153] on icon at bounding box center [522, 155] width 11 height 11
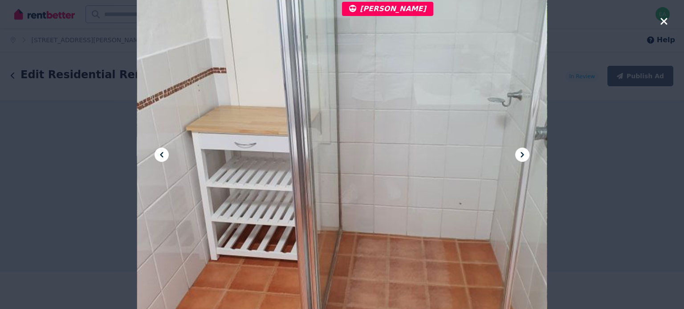
click at [521, 153] on icon at bounding box center [522, 155] width 11 height 11
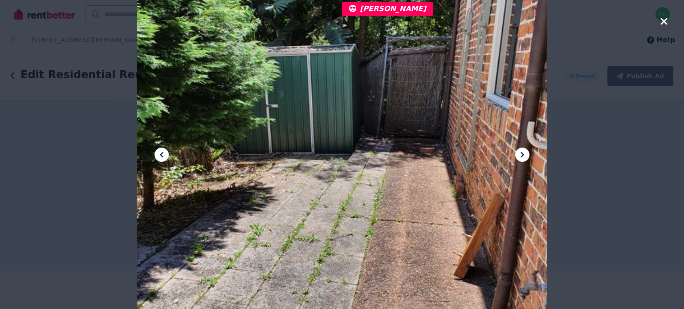
click at [521, 153] on icon at bounding box center [522, 155] width 11 height 11
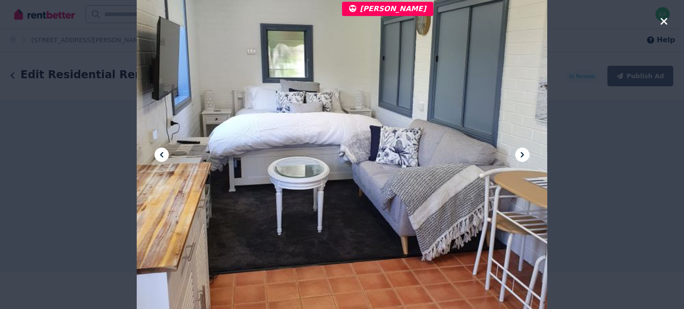
click at [521, 153] on icon at bounding box center [522, 155] width 11 height 11
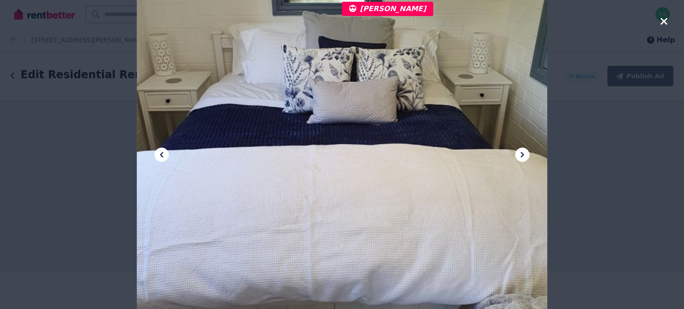
click at [666, 22] on icon "button" at bounding box center [664, 21] width 8 height 11
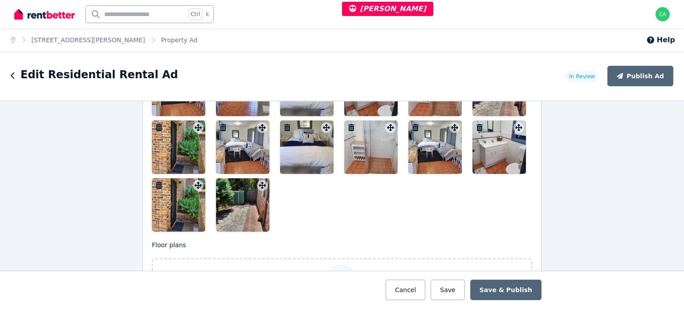
scroll to position [1202, 0]
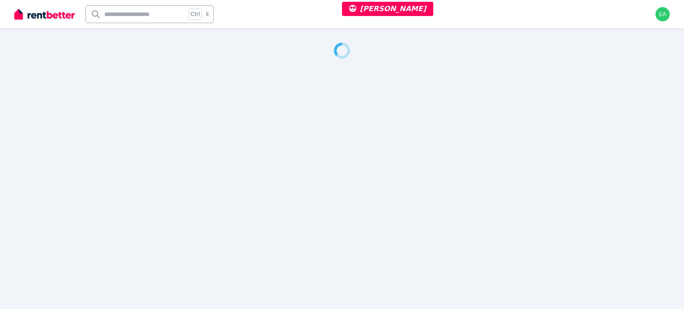
select select "***"
select select "**********"
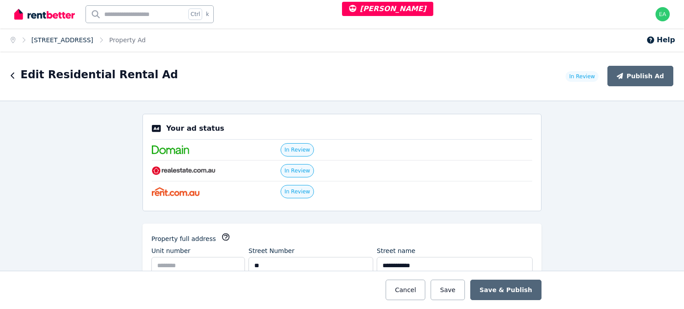
click at [93, 38] on link "[STREET_ADDRESS]" at bounding box center [63, 40] width 62 height 7
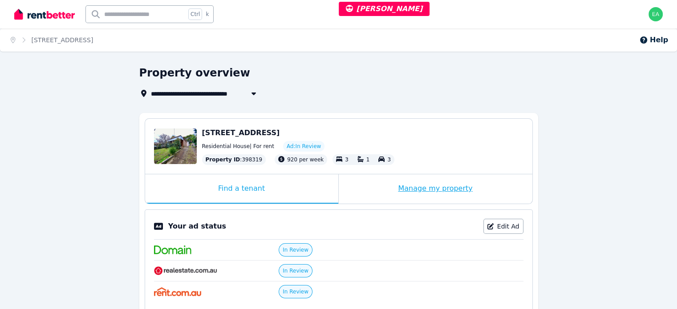
click at [370, 188] on div "Manage my property" at bounding box center [436, 189] width 194 height 29
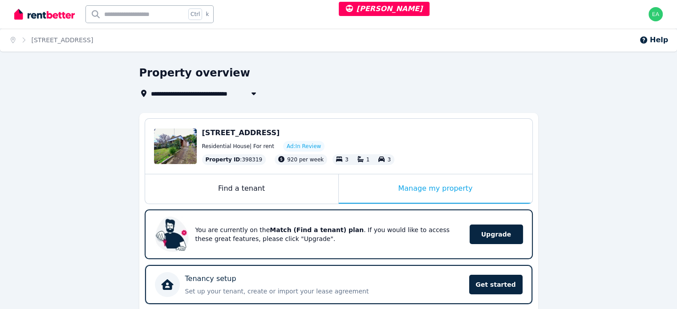
scroll to position [267, 0]
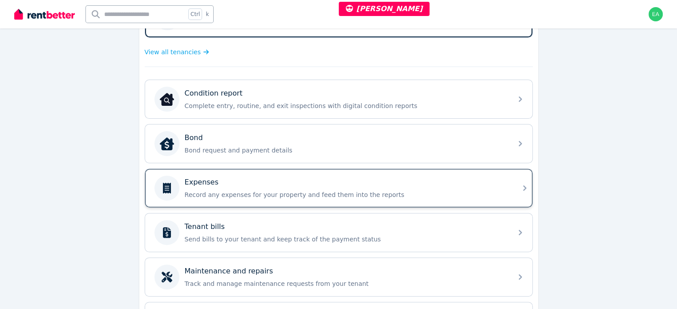
click at [435, 198] on div "Expenses Record any expenses for your property and feed them into the reports" at bounding box center [330, 188] width 353 height 25
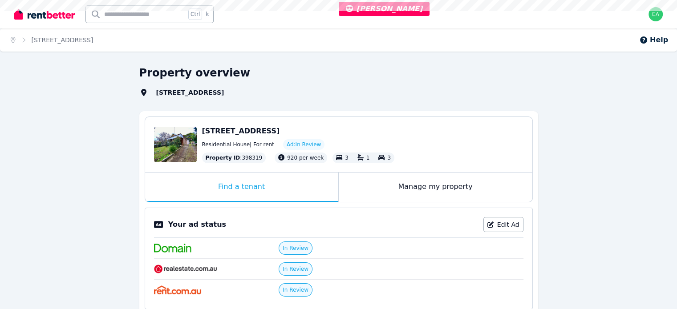
select select "***"
select select "**********"
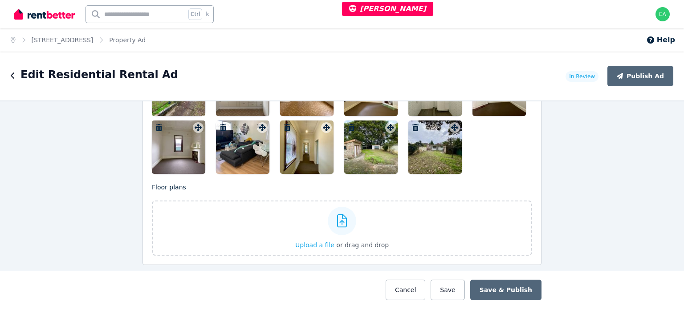
scroll to position [1113, 0]
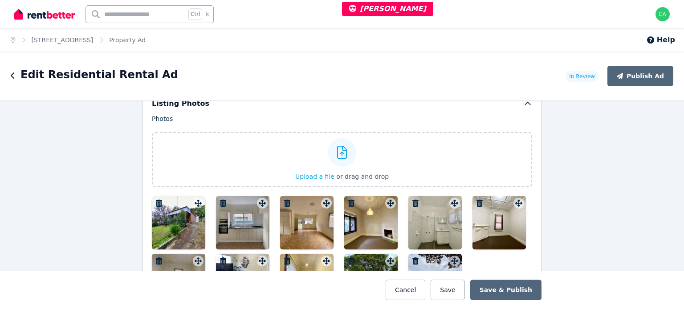
click at [163, 227] on div at bounding box center [178, 222] width 53 height 53
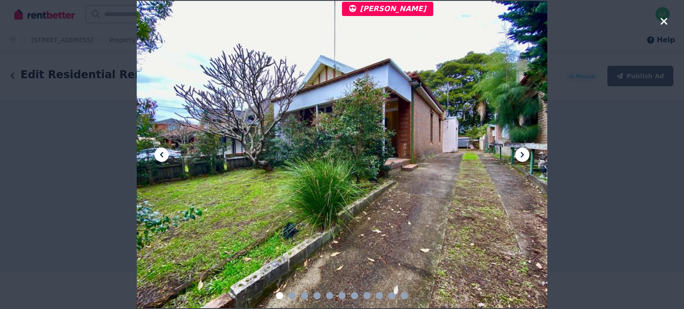
click at [517, 154] on icon at bounding box center [522, 155] width 11 height 11
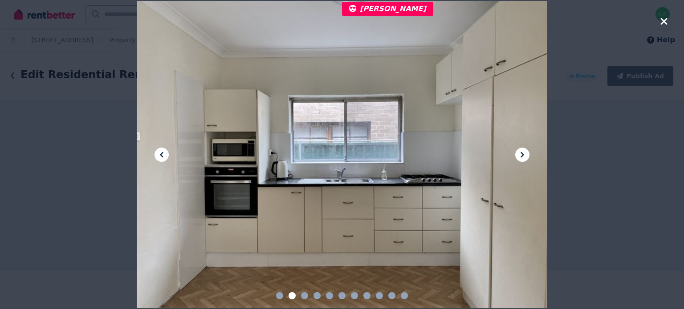
click at [517, 154] on icon at bounding box center [522, 155] width 11 height 11
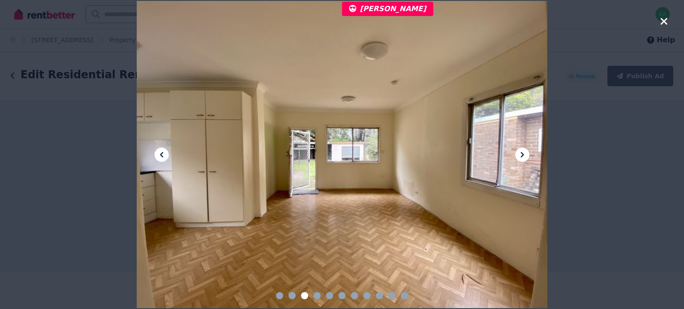
click at [517, 154] on icon at bounding box center [522, 155] width 11 height 11
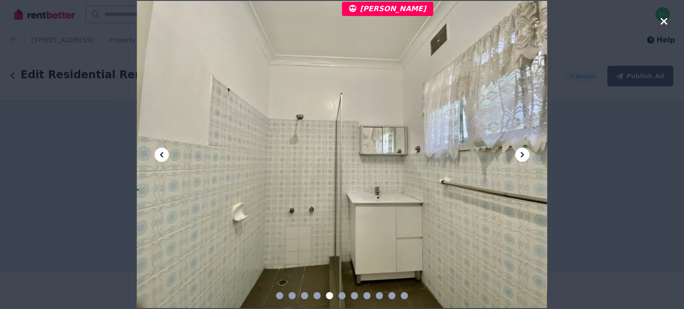
click at [517, 154] on icon at bounding box center [522, 155] width 11 height 11
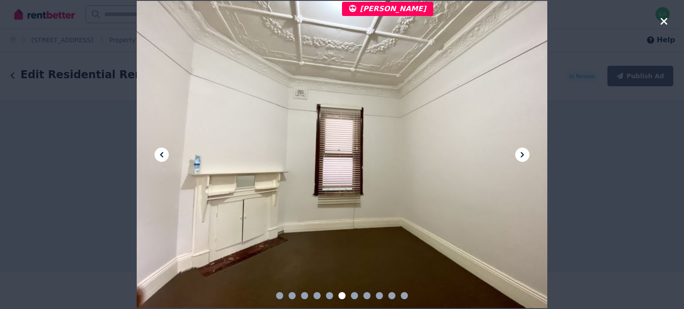
click at [517, 154] on icon at bounding box center [522, 155] width 11 height 11
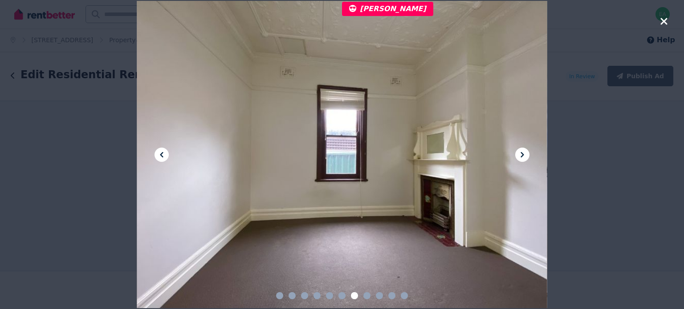
click at [517, 154] on icon at bounding box center [522, 155] width 11 height 11
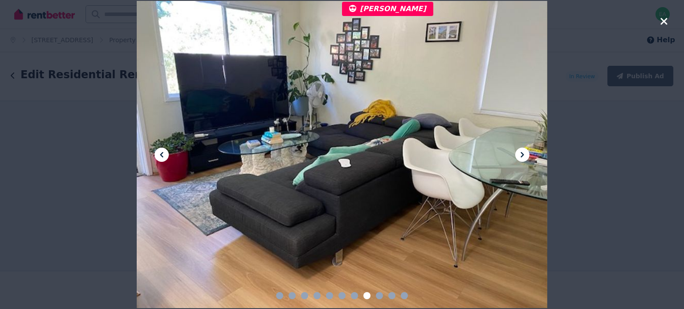
click at [517, 154] on icon at bounding box center [522, 155] width 11 height 11
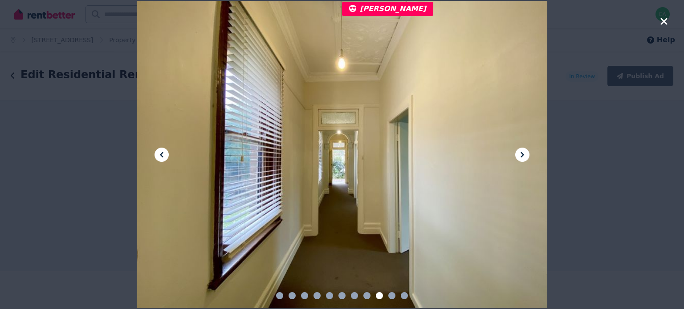
click at [517, 154] on icon at bounding box center [522, 155] width 11 height 11
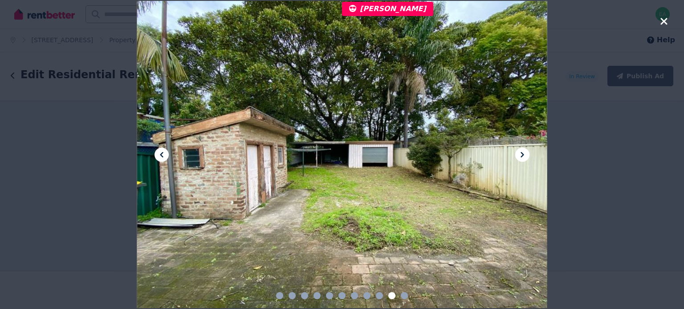
click at [517, 154] on icon at bounding box center [522, 155] width 11 height 11
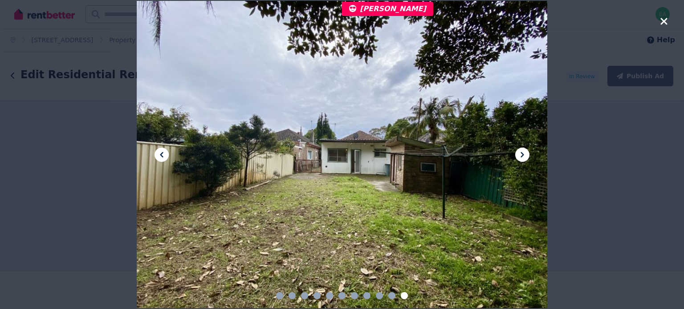
click at [662, 24] on icon "button" at bounding box center [664, 21] width 8 height 11
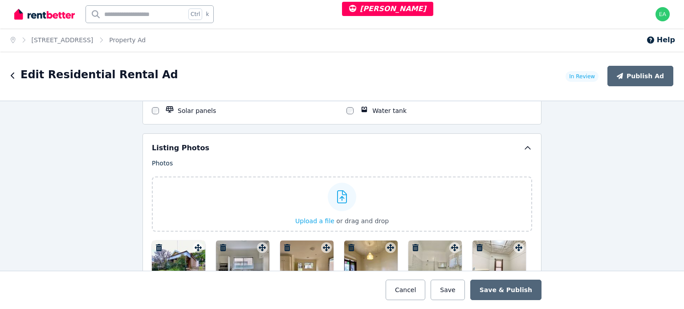
scroll to position [1024, 0]
